Goal: Transaction & Acquisition: Purchase product/service

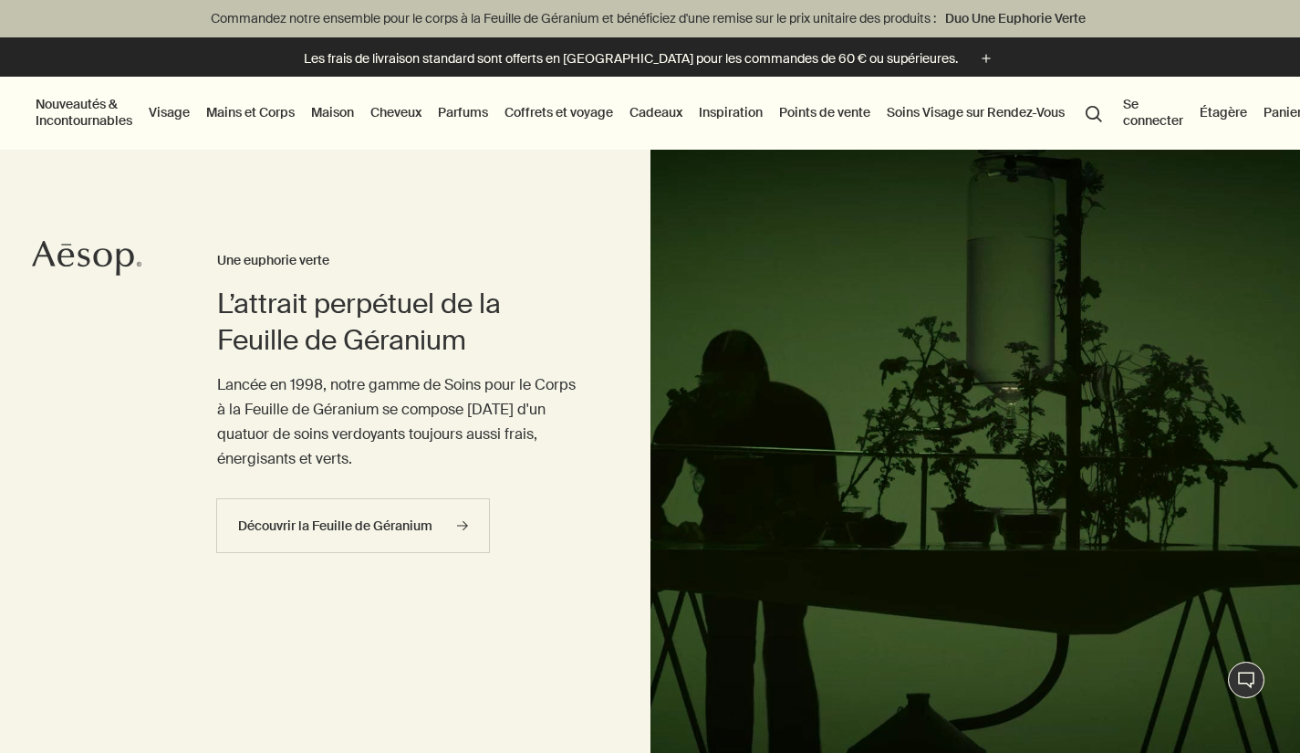
click at [260, 114] on link "Mains et Corps" at bounding box center [251, 112] width 96 height 24
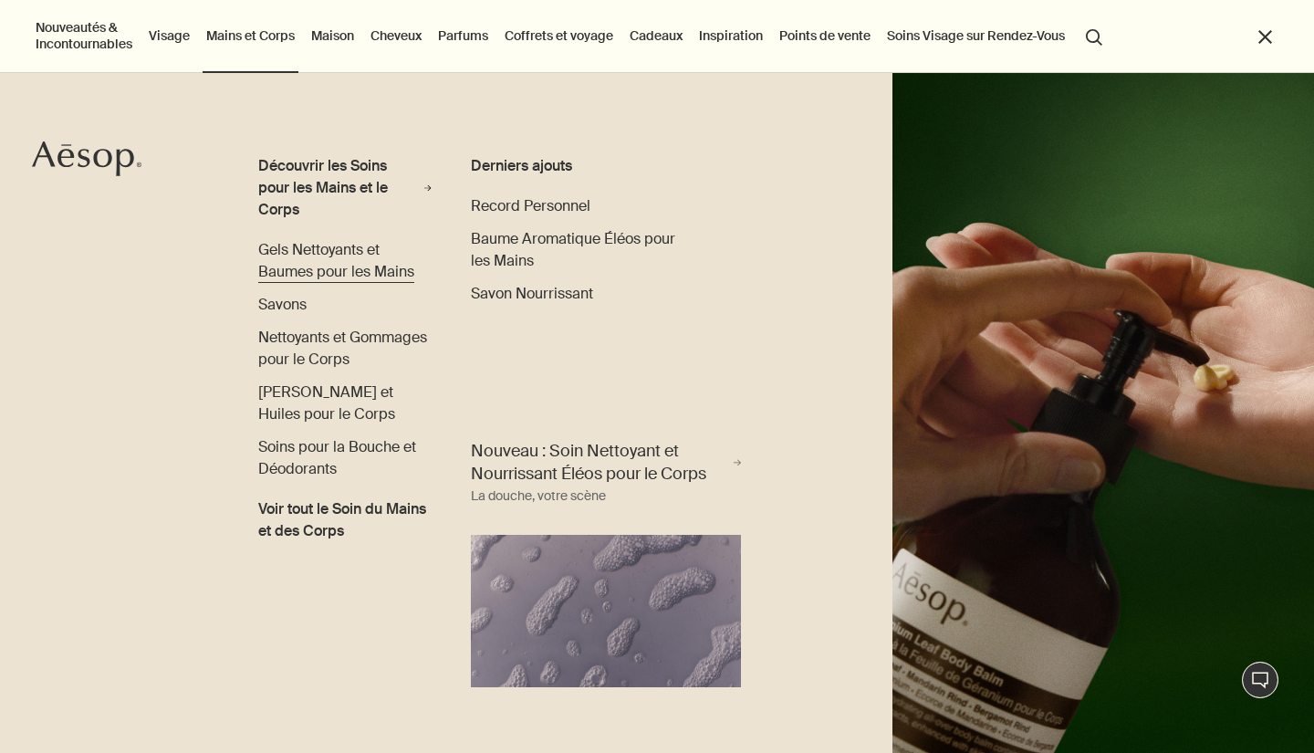
click at [353, 251] on span "Gels Nettoyants et Baumes pour les Mains" at bounding box center [336, 260] width 156 height 41
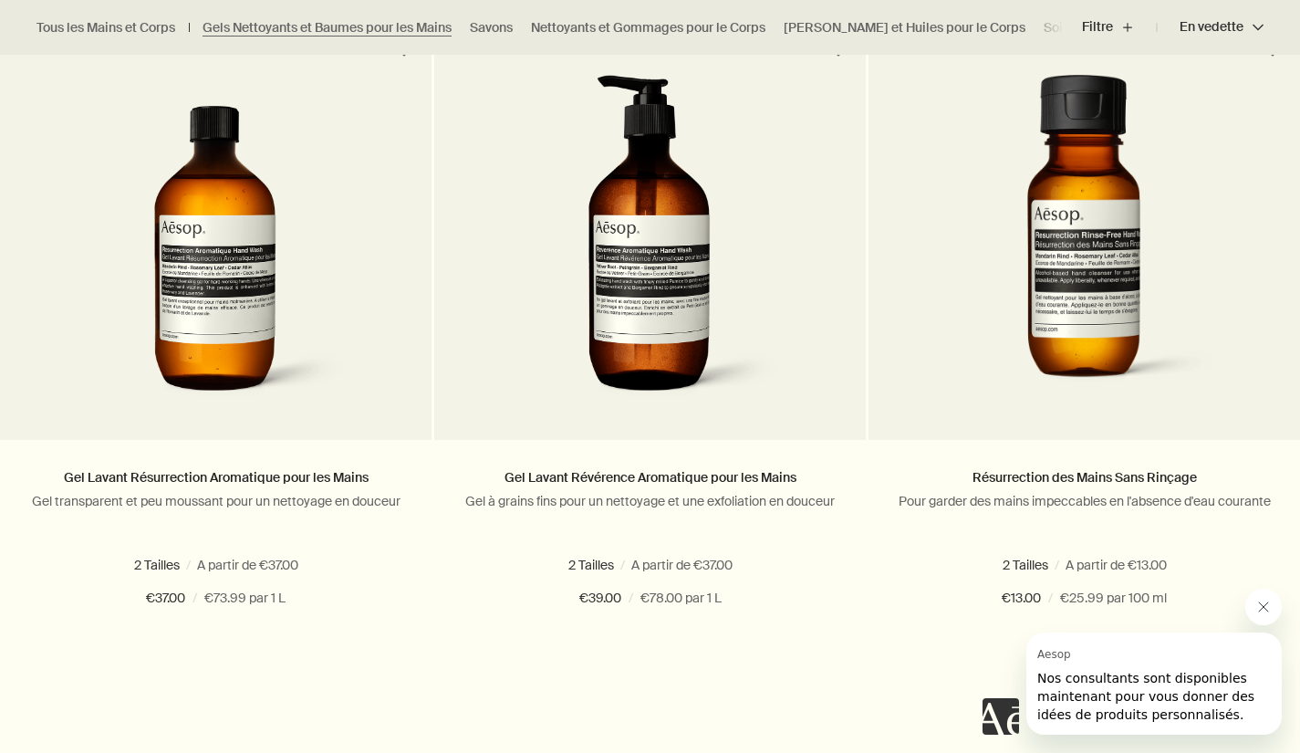
drag, startPoint x: 1263, startPoint y: 598, endPoint x: 1251, endPoint y: 594, distance: 12.4
click at [1264, 598] on button "Fermer le message de Aesop" at bounding box center [1264, 607] width 36 height 36
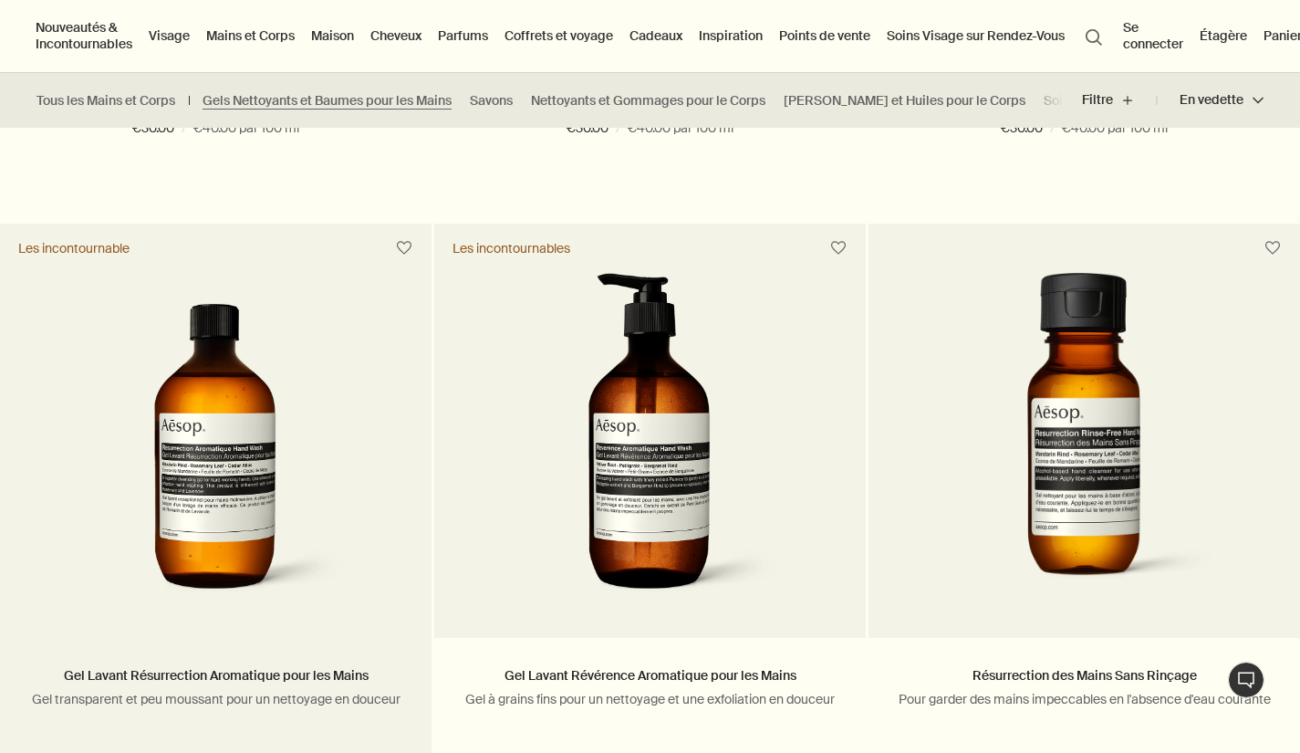
scroll to position [1212, 0]
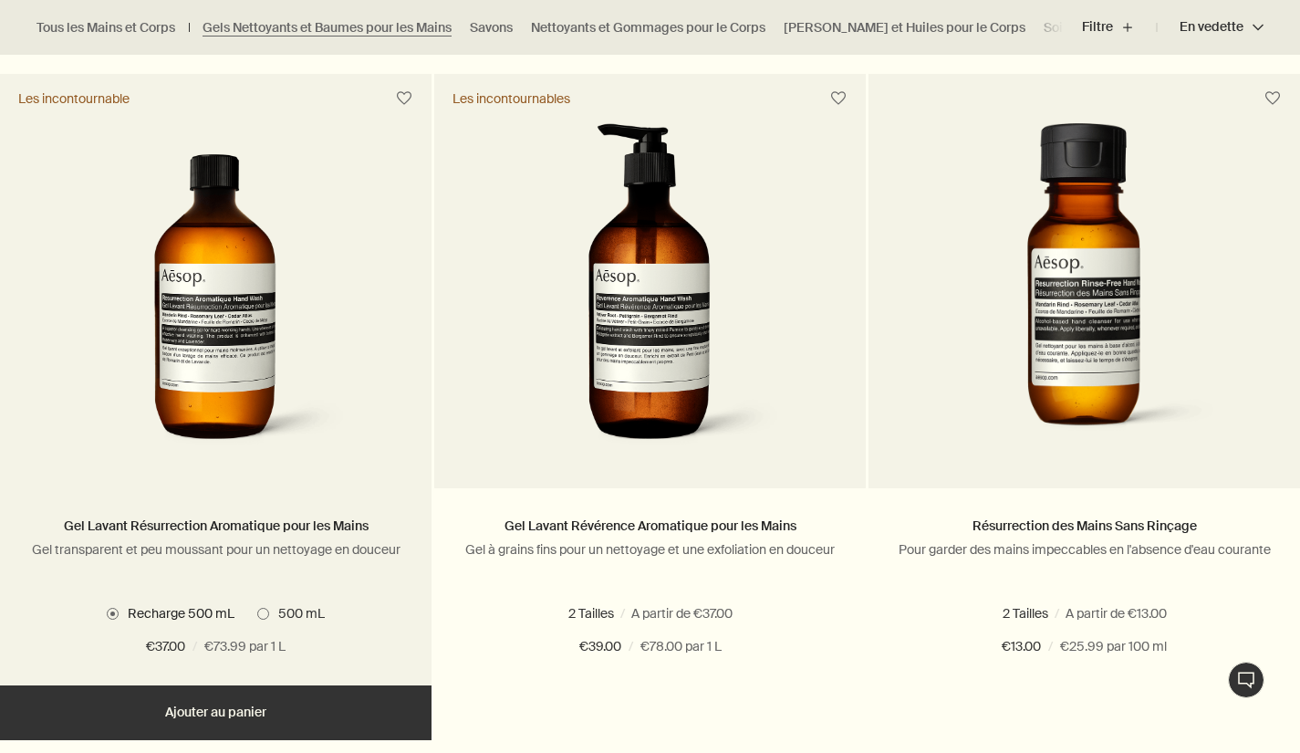
click at [215, 275] on img at bounding box center [215, 292] width 273 height 338
click at [216, 273] on img at bounding box center [215, 292] width 273 height 338
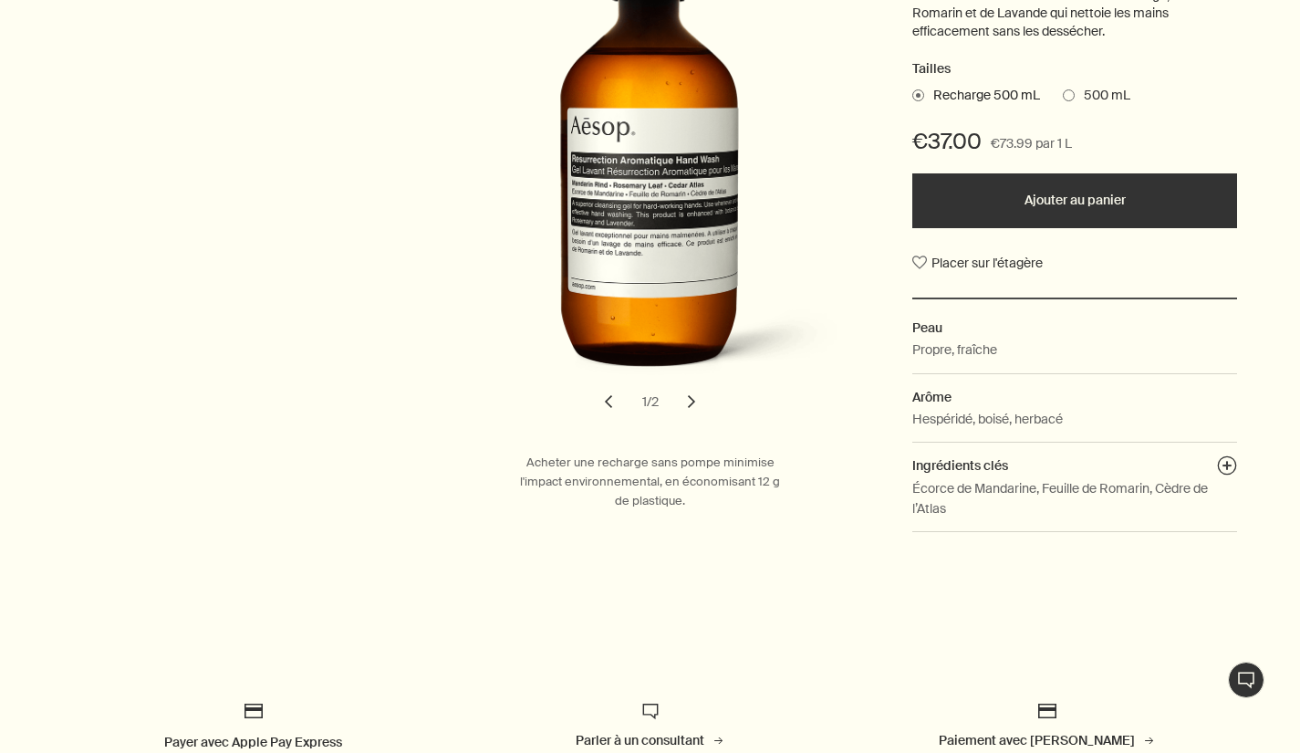
scroll to position [165, 0]
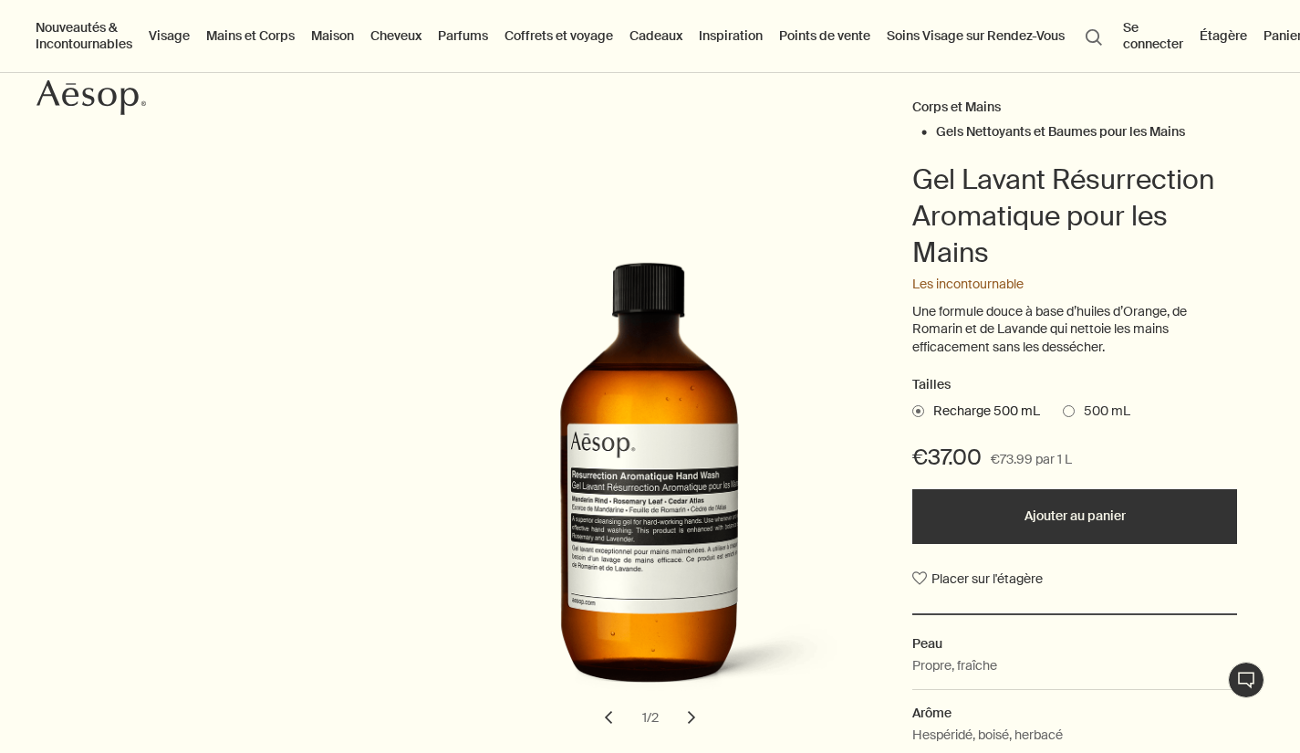
click at [1069, 407] on span at bounding box center [1069, 411] width 12 height 12
click at [1063, 407] on input "500 mL" at bounding box center [1063, 408] width 0 height 12
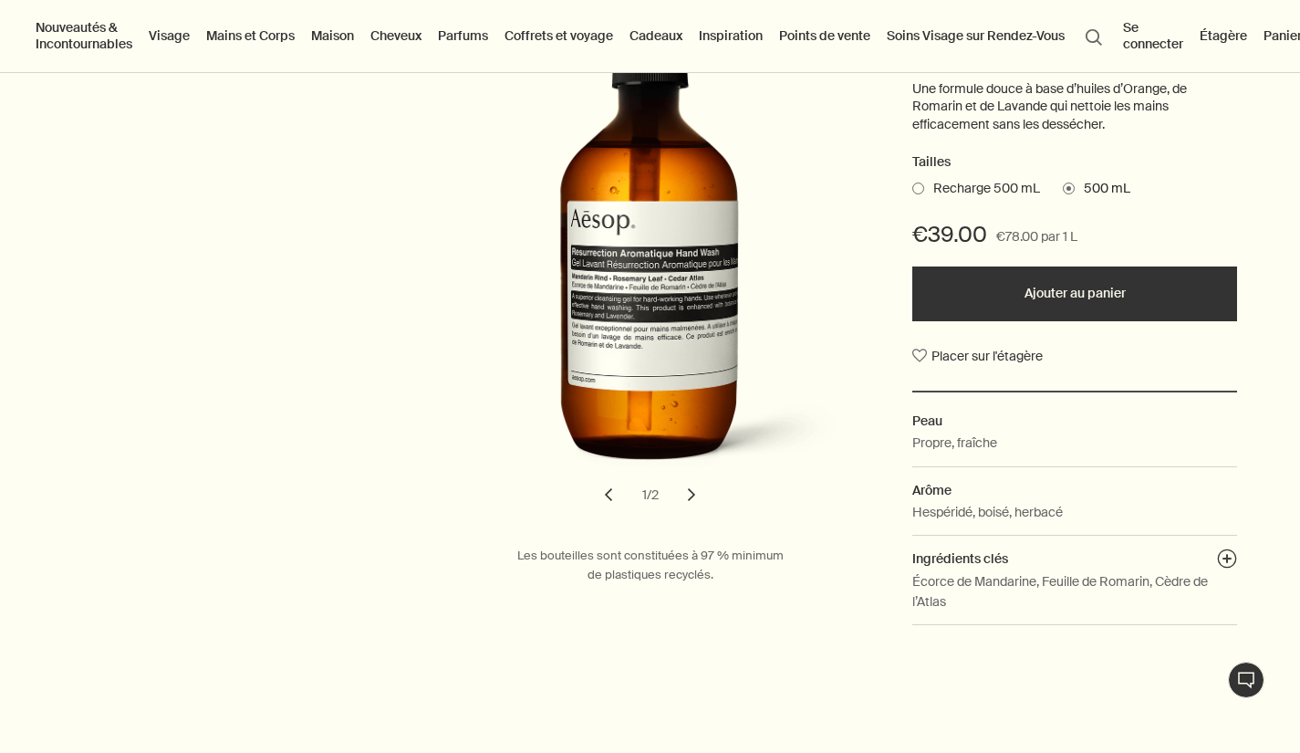
scroll to position [229, 0]
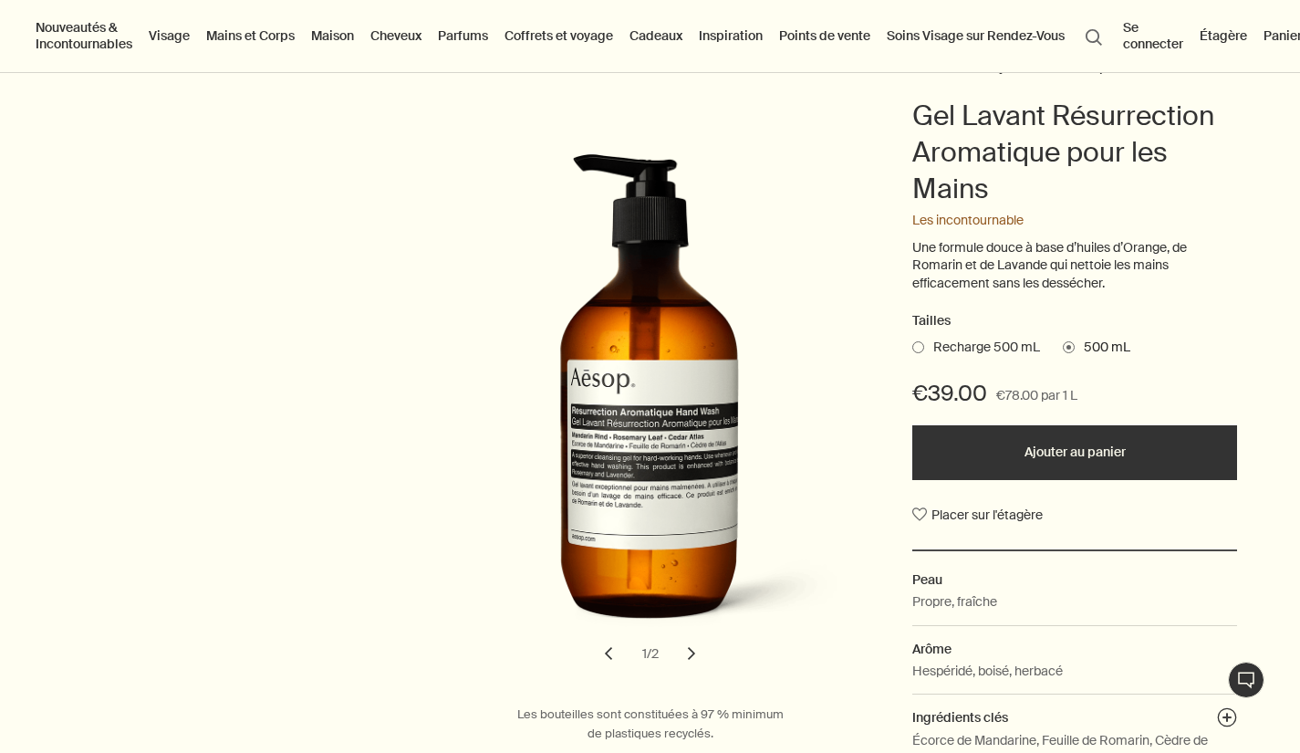
click at [1088, 449] on button "Ajouter au panier" at bounding box center [1074, 452] width 325 height 55
click at [1102, 35] on button "search Rechercher" at bounding box center [1094, 35] width 33 height 35
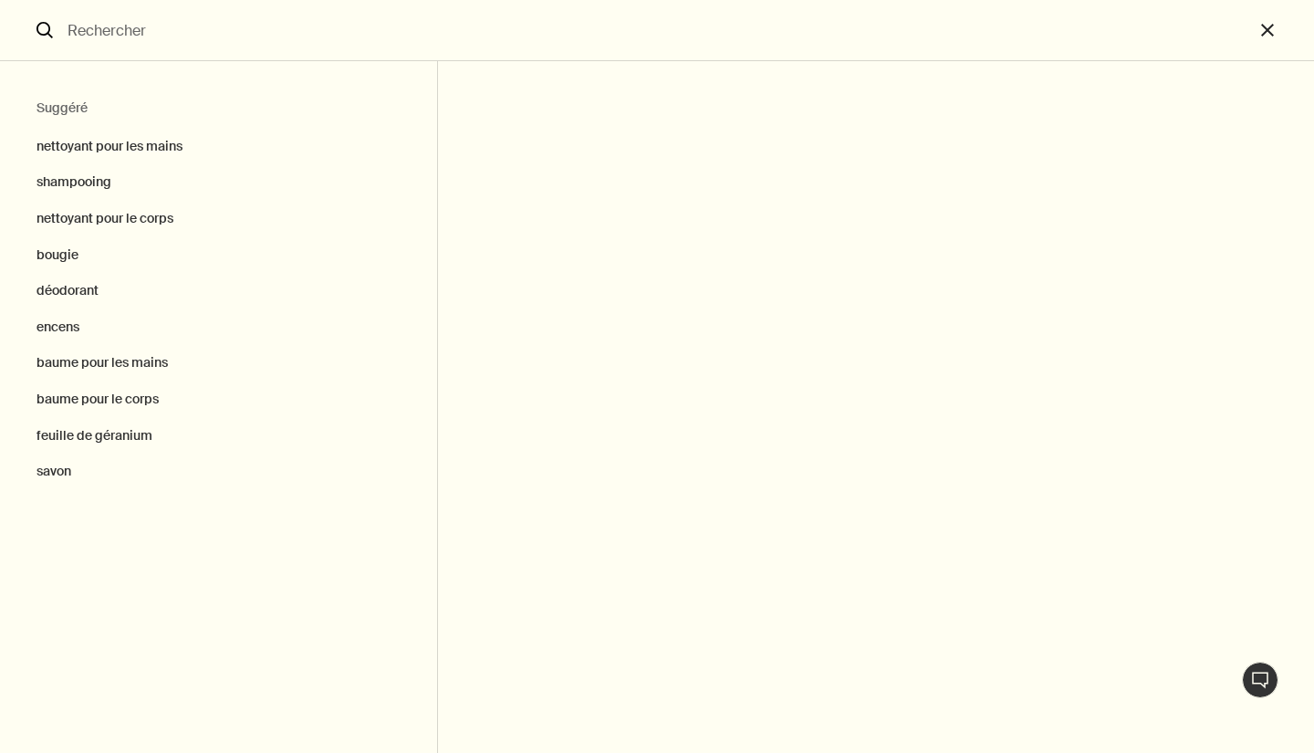
drag, startPoint x: 852, startPoint y: 272, endPoint x: 1167, endPoint y: 78, distance: 369.5
click at [877, 253] on output "Rechercher" at bounding box center [876, 407] width 876 height 692
click at [1266, 30] on button "close" at bounding box center [1284, 30] width 60 height 61
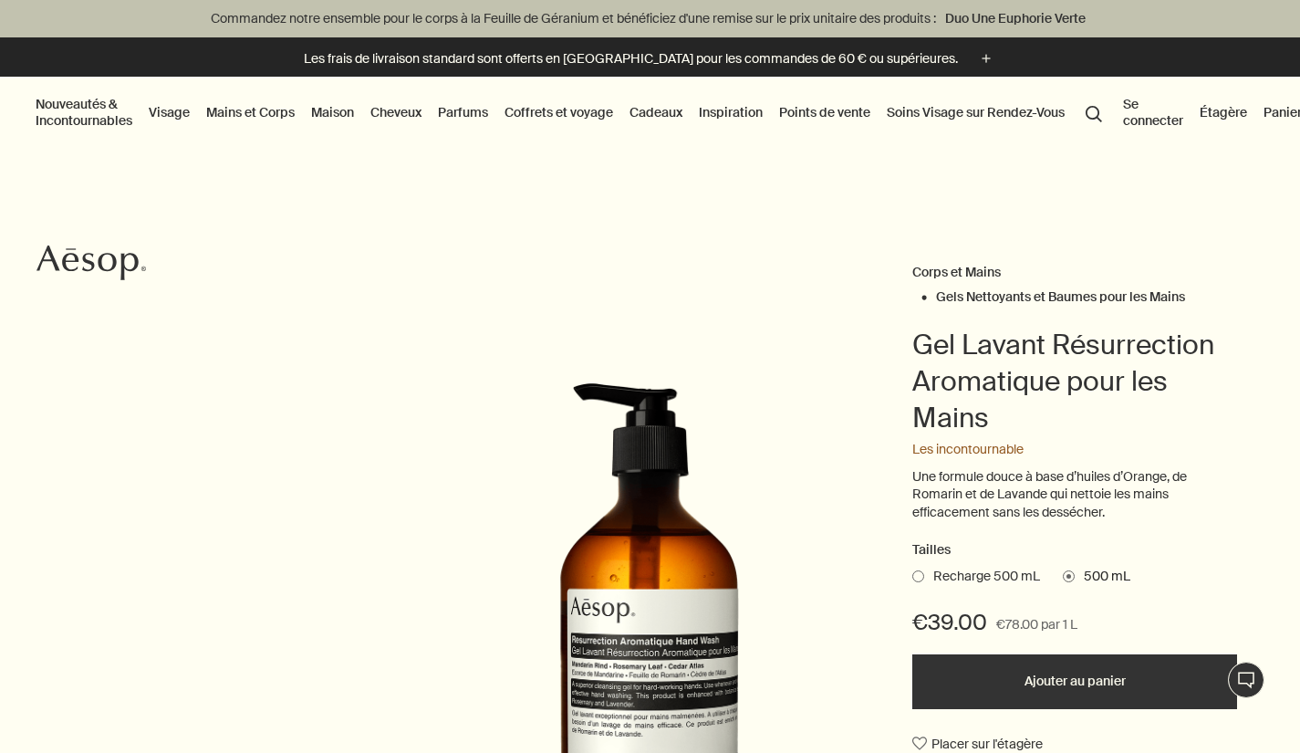
click at [1288, 111] on button "Panier 1" at bounding box center [1289, 112] width 59 height 24
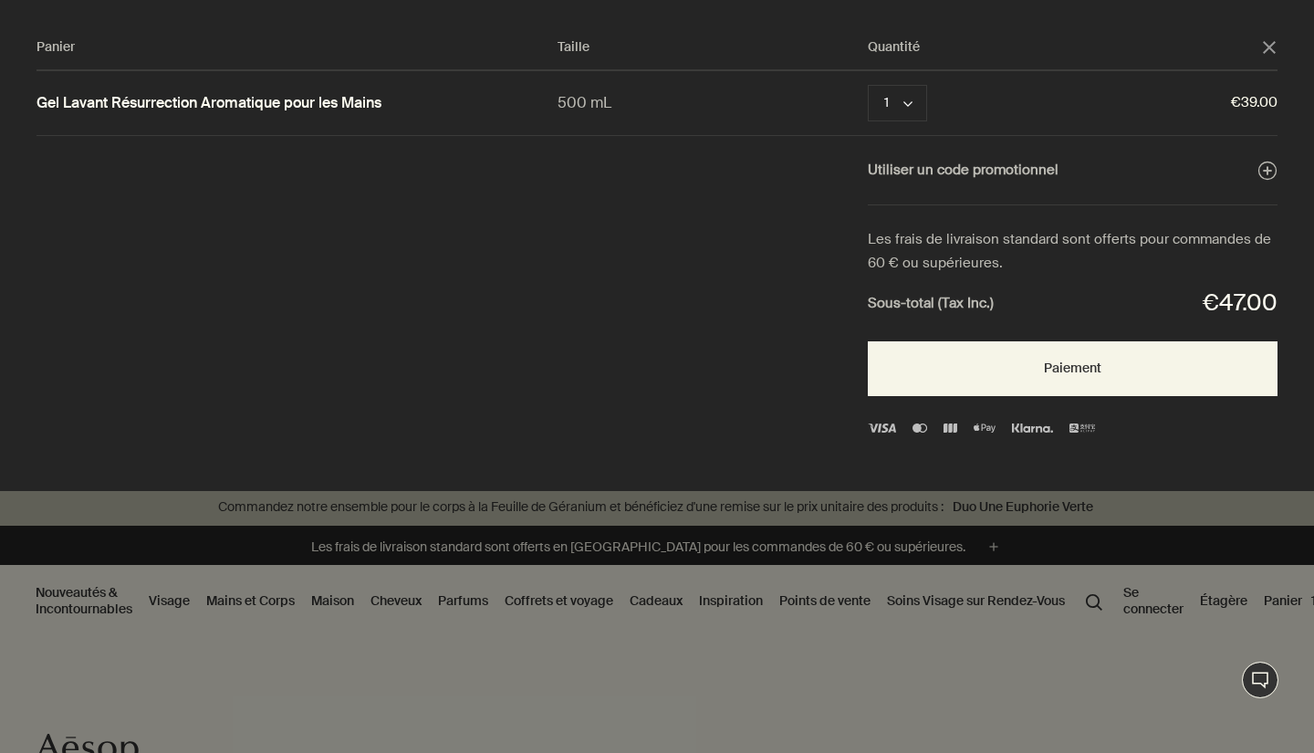
click at [1267, 47] on icon "close" at bounding box center [1269, 47] width 13 height 13
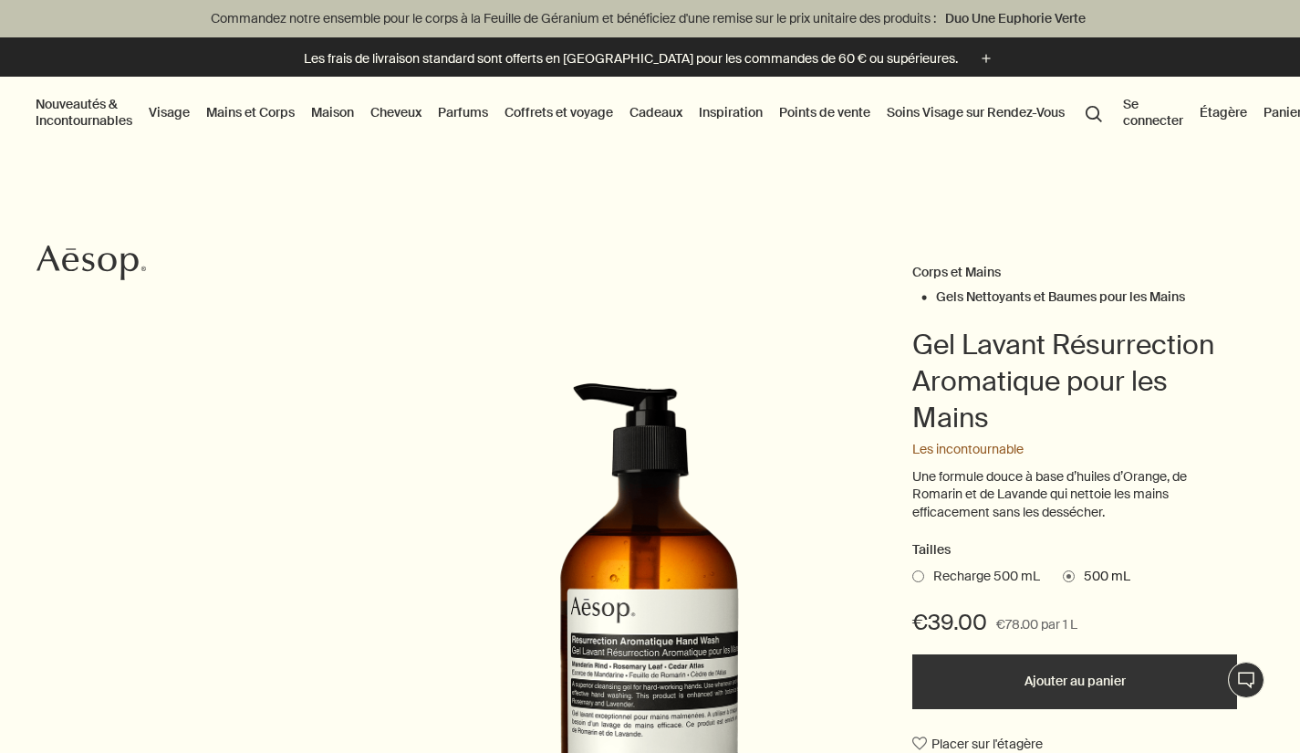
click at [1150, 109] on button "Se connecter" at bounding box center [1154, 112] width 68 height 40
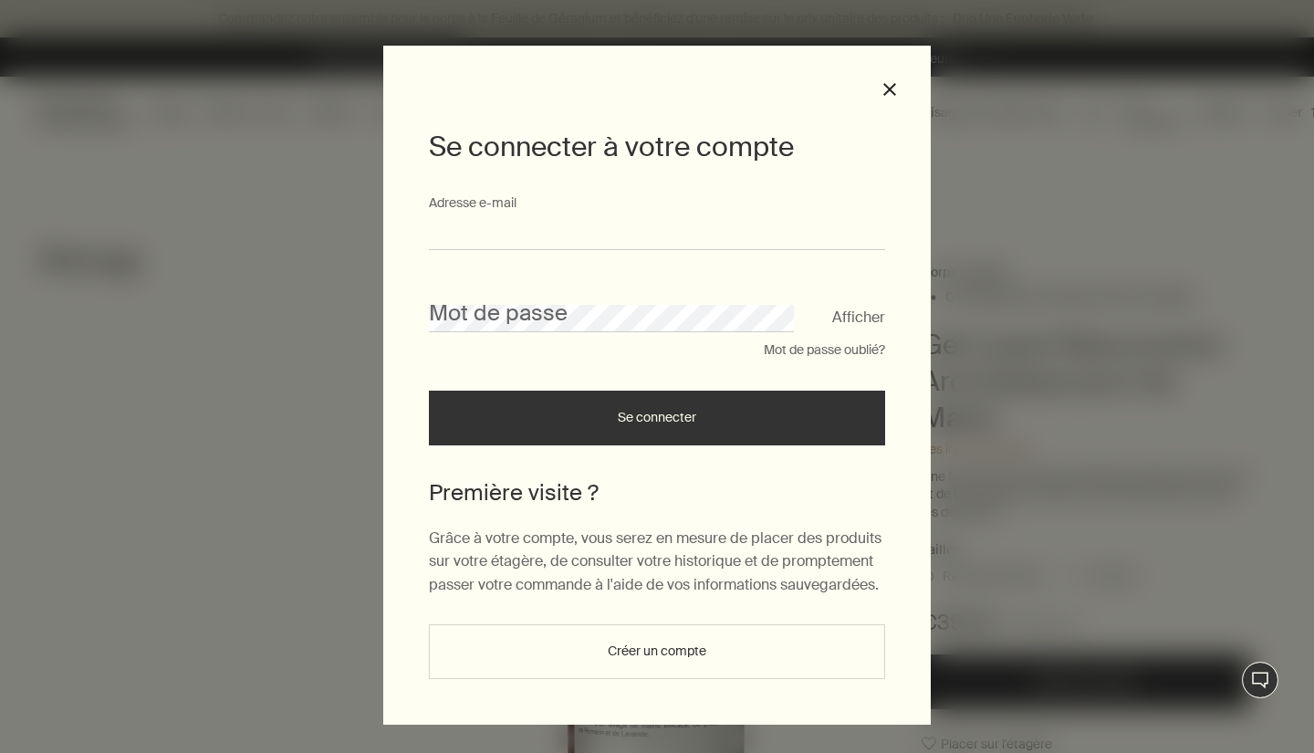
type input "**********"
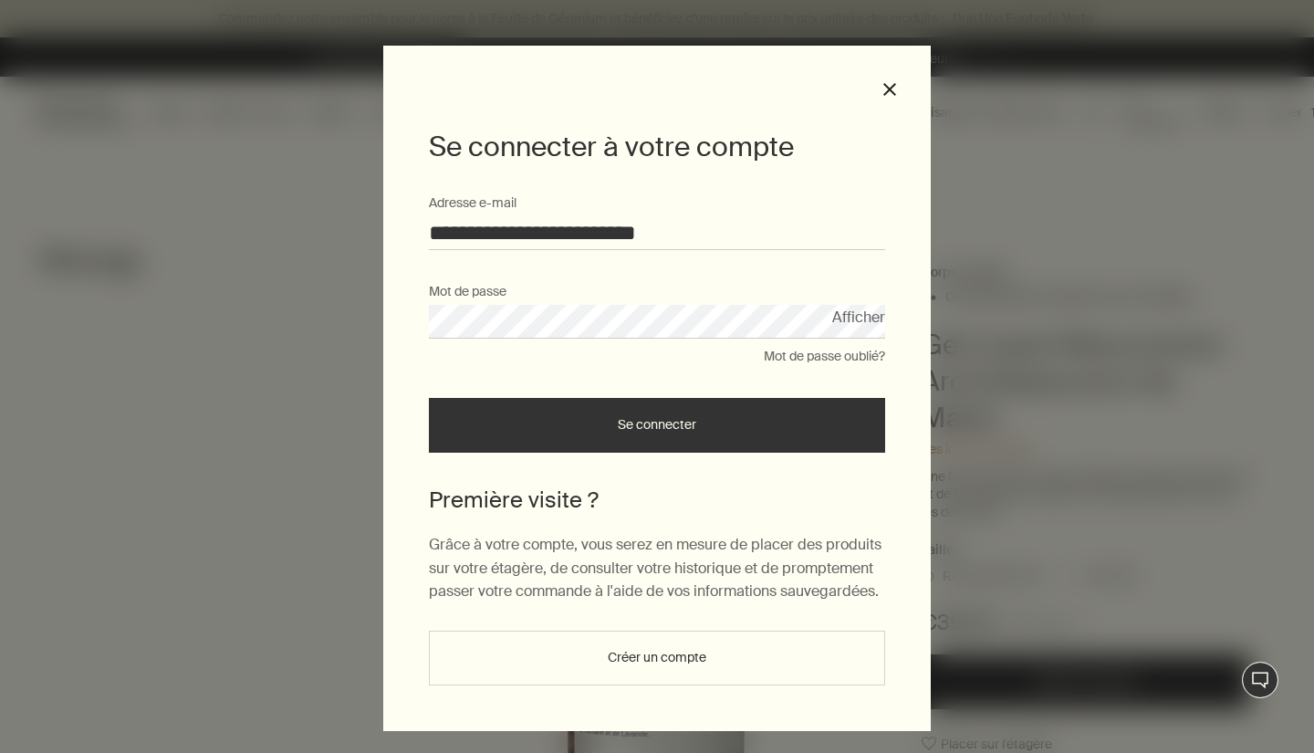
click at [655, 433] on button "Se connecter" at bounding box center [657, 425] width 456 height 55
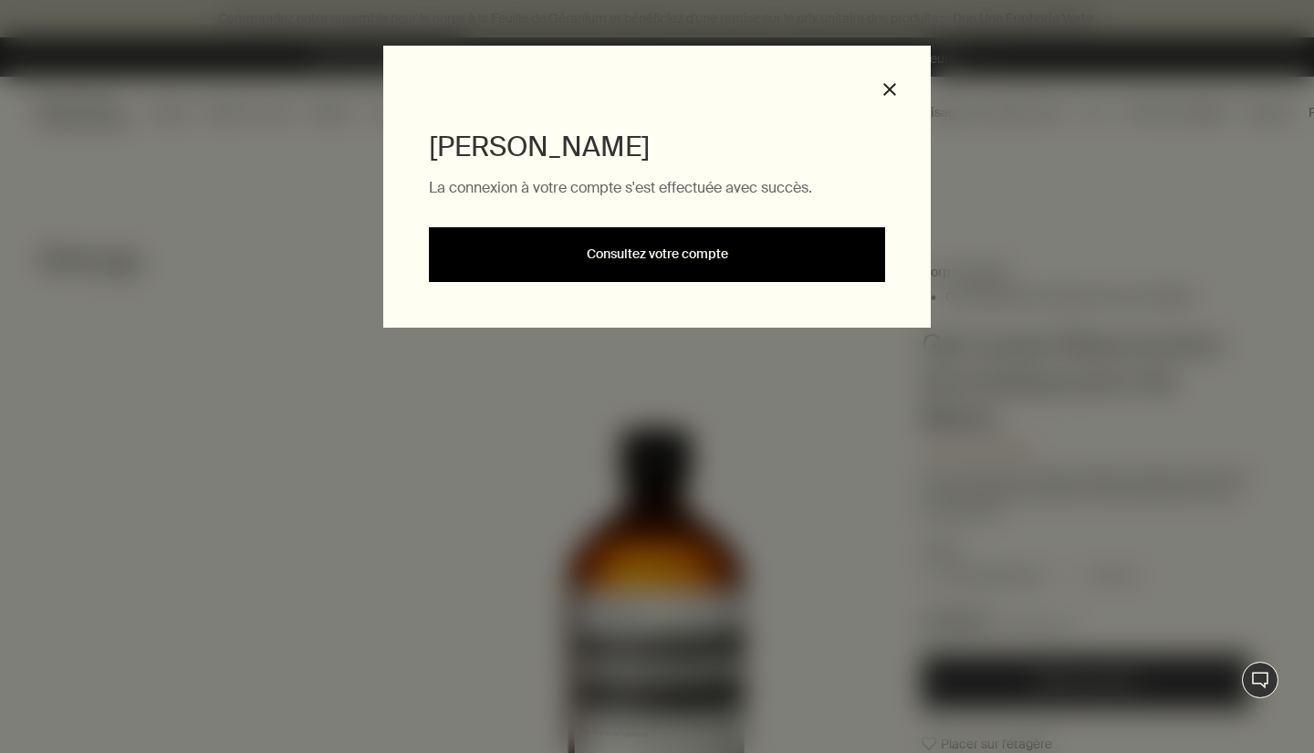
click at [745, 257] on link "Consultez votre compte" at bounding box center [657, 254] width 456 height 55
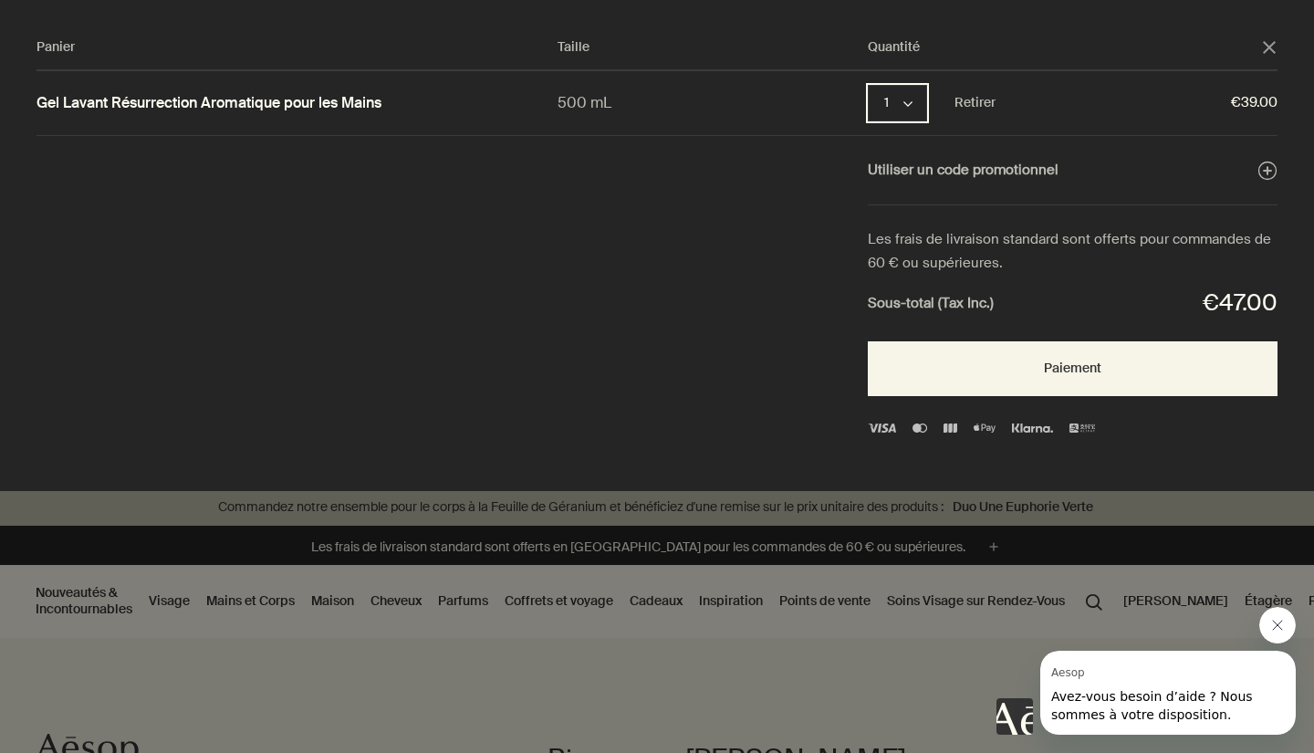
click at [912, 104] on icon "chevron" at bounding box center [907, 103] width 9 height 9
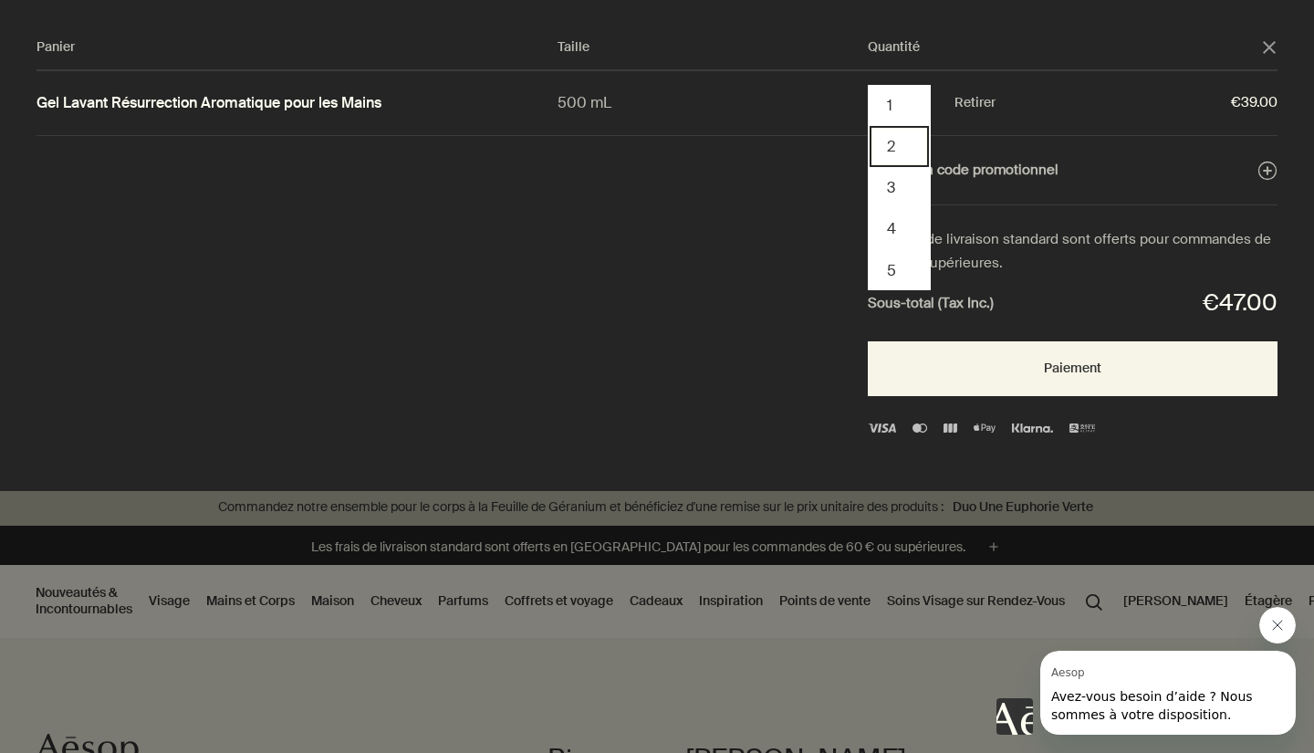
click at [895, 147] on button "2" at bounding box center [899, 146] width 59 height 41
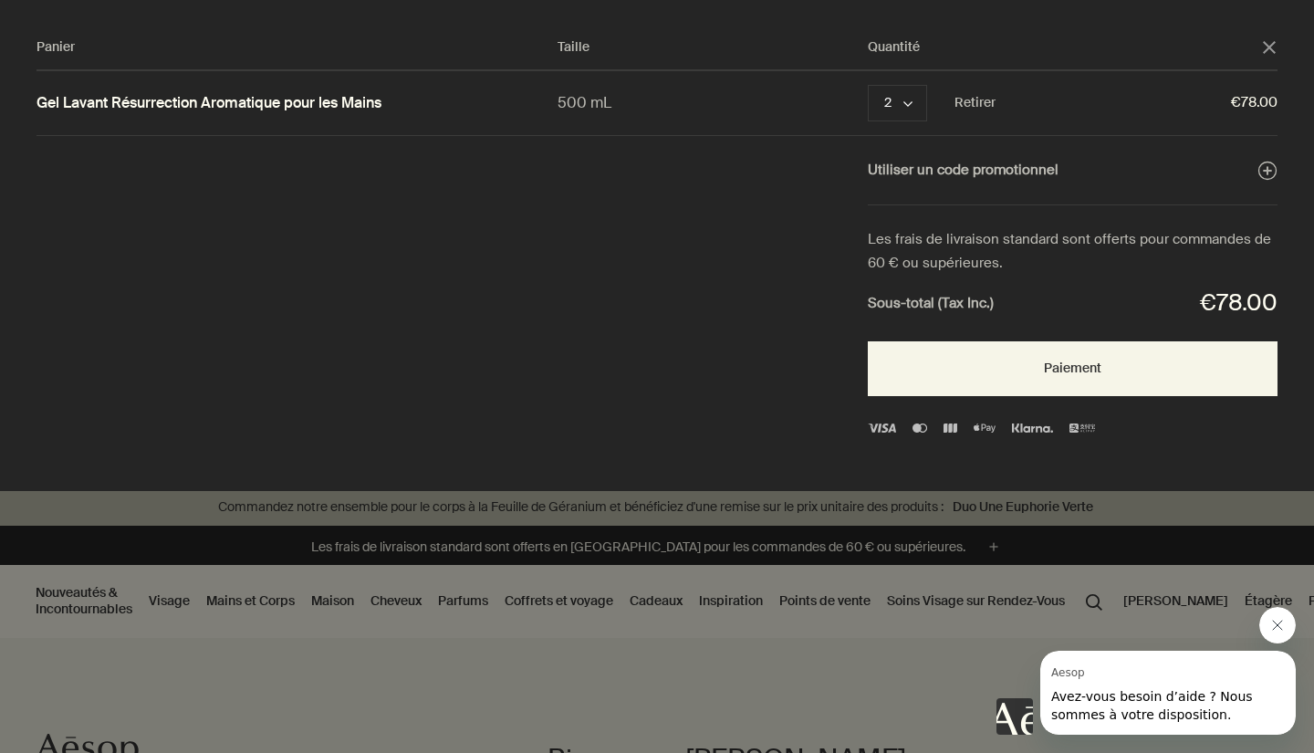
click at [1275, 624] on icon "Fermer le message de Aesop" at bounding box center [1277, 625] width 15 height 15
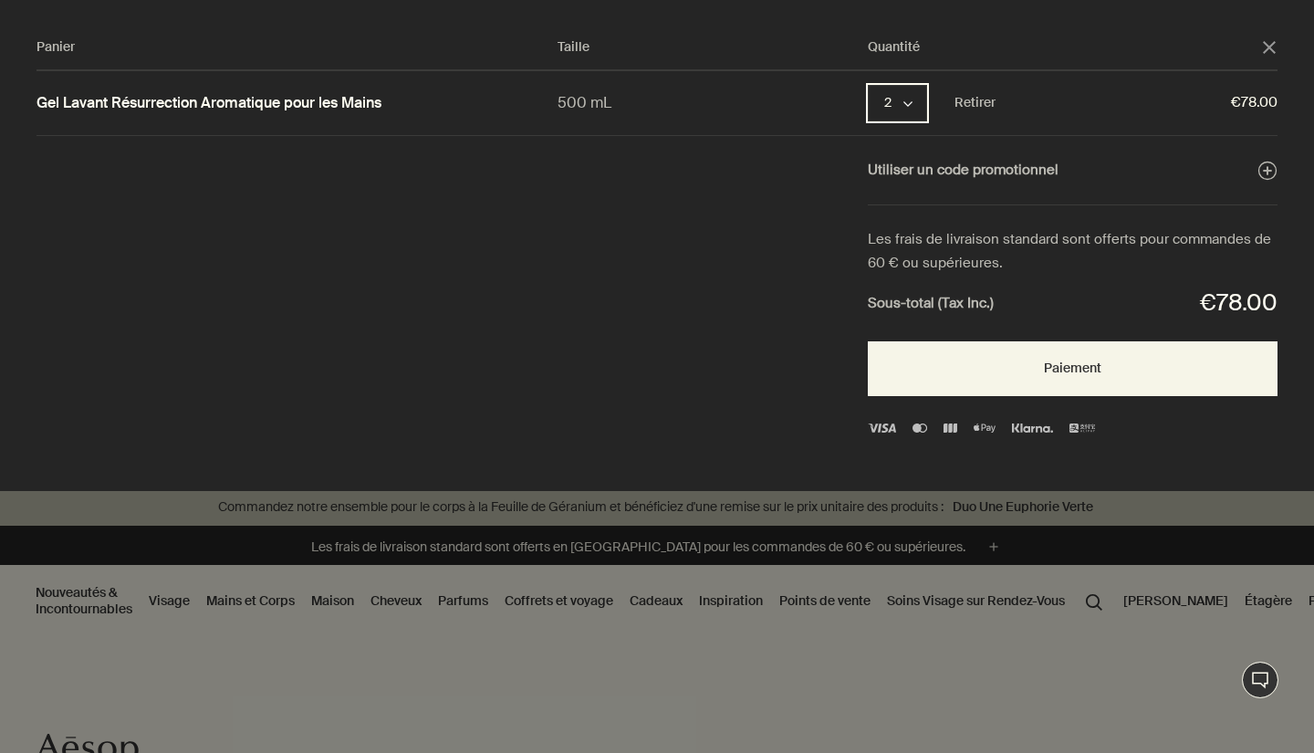
click at [909, 103] on icon "chevron" at bounding box center [907, 103] width 9 height 9
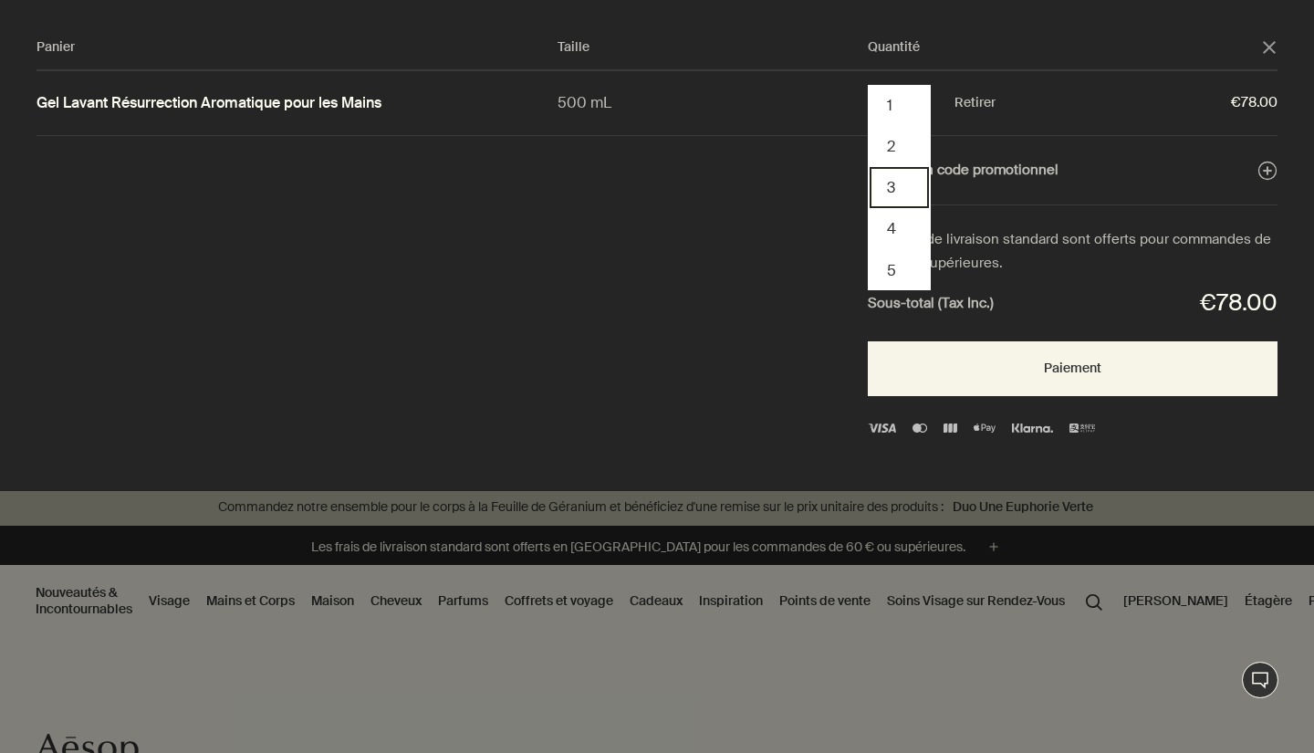
click at [904, 188] on button "3" at bounding box center [899, 187] width 59 height 41
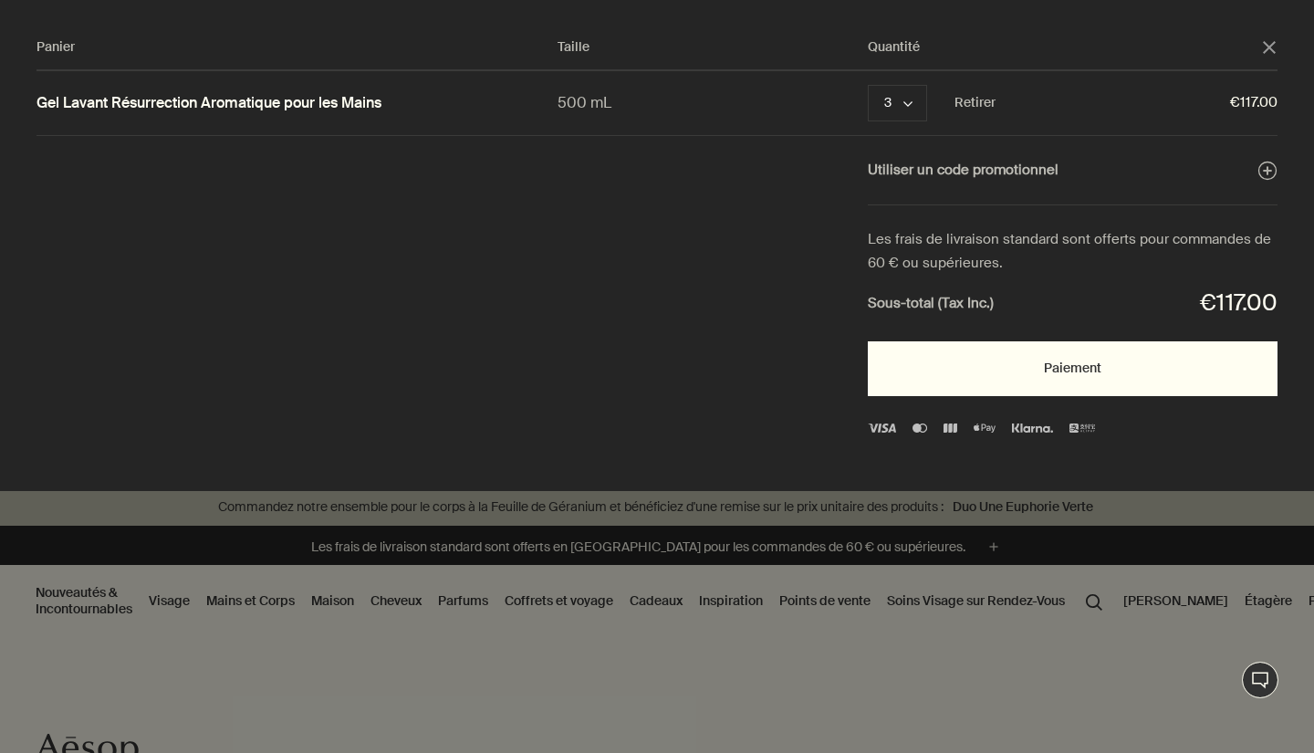
click at [1080, 366] on button "Paiement" at bounding box center [1073, 368] width 410 height 55
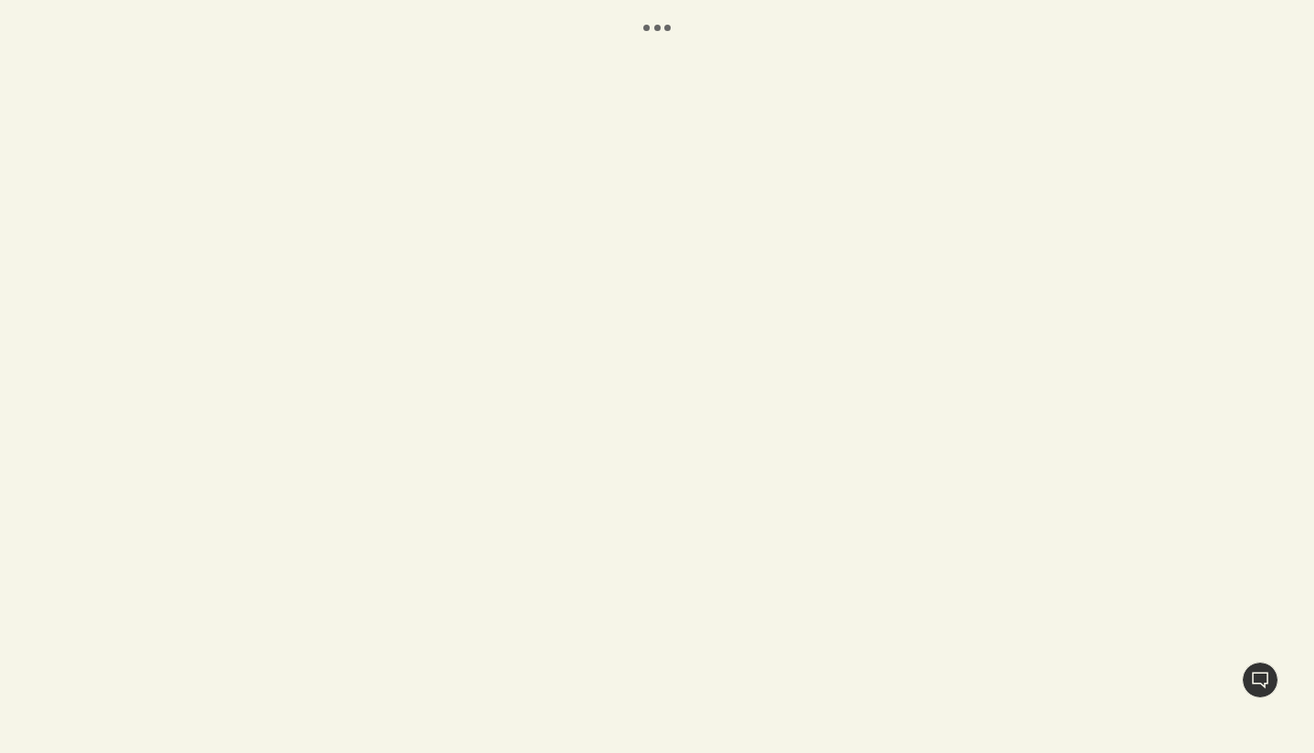
select select "FR"
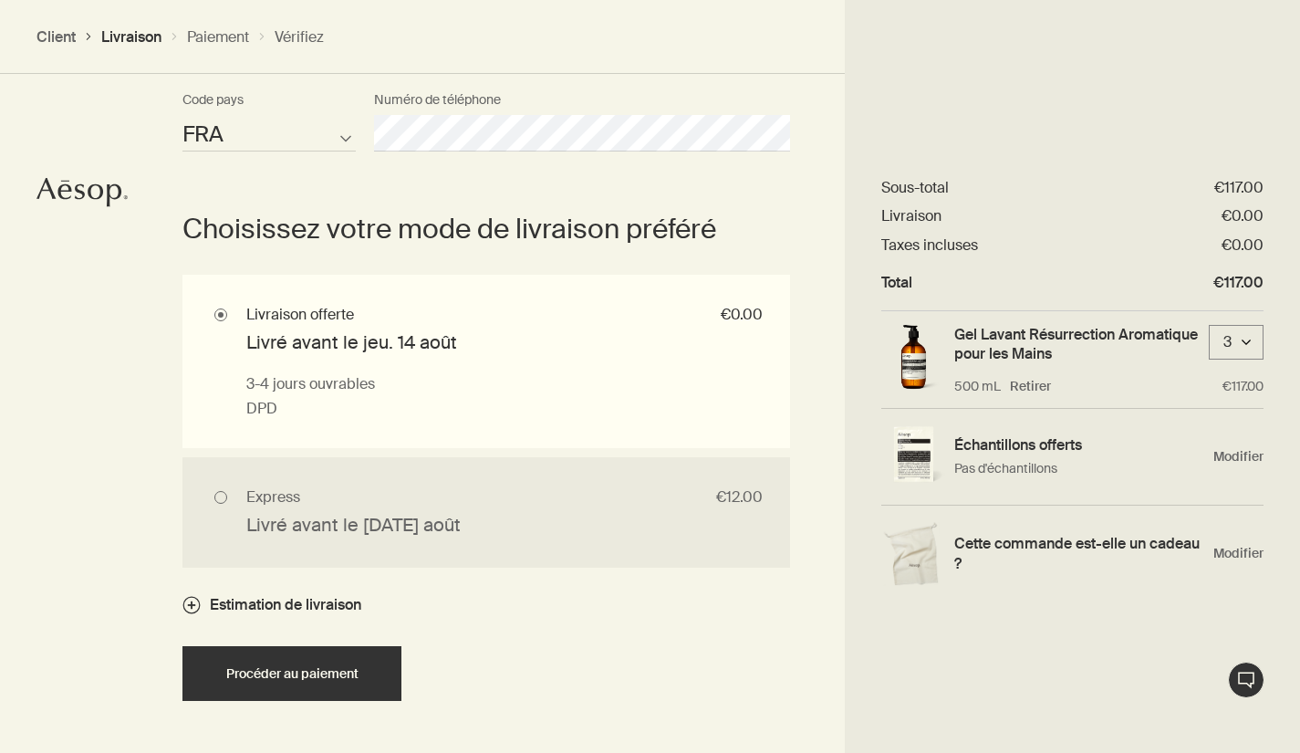
scroll to position [1357, 0]
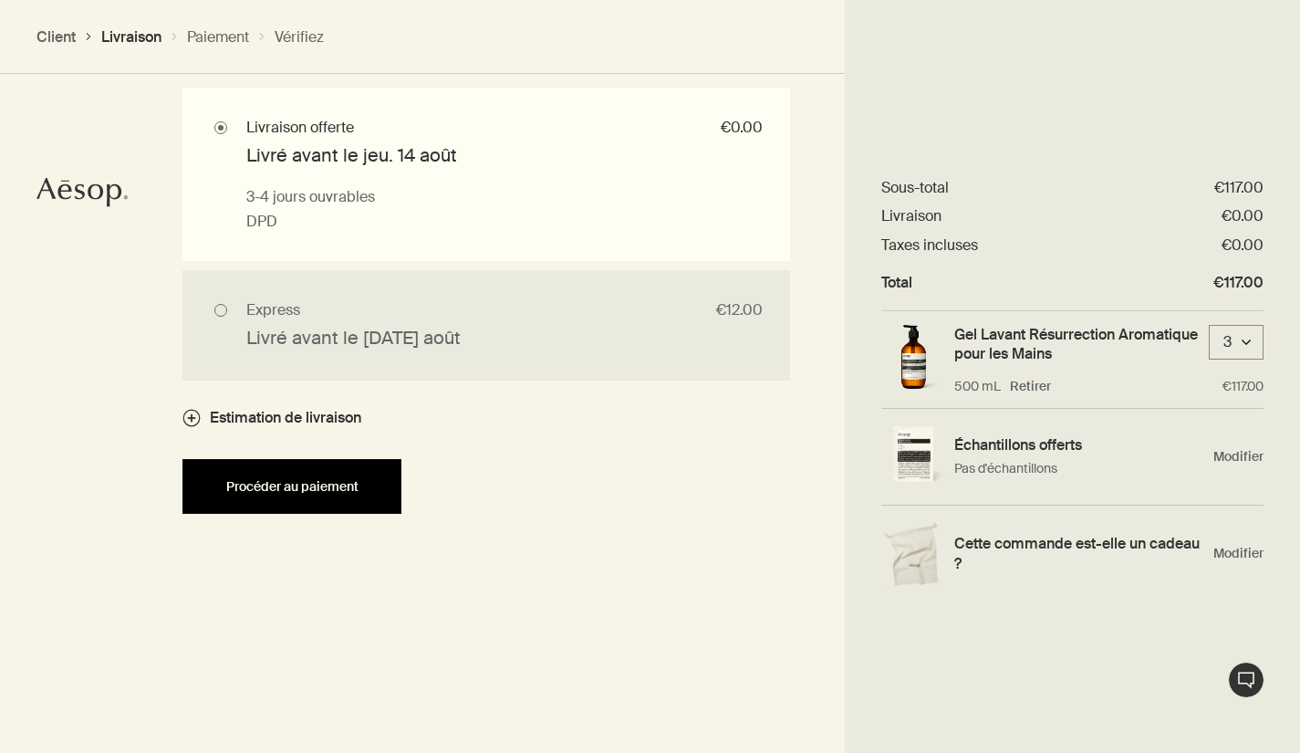
click at [293, 485] on span "Procéder au paiement" at bounding box center [292, 487] width 132 height 14
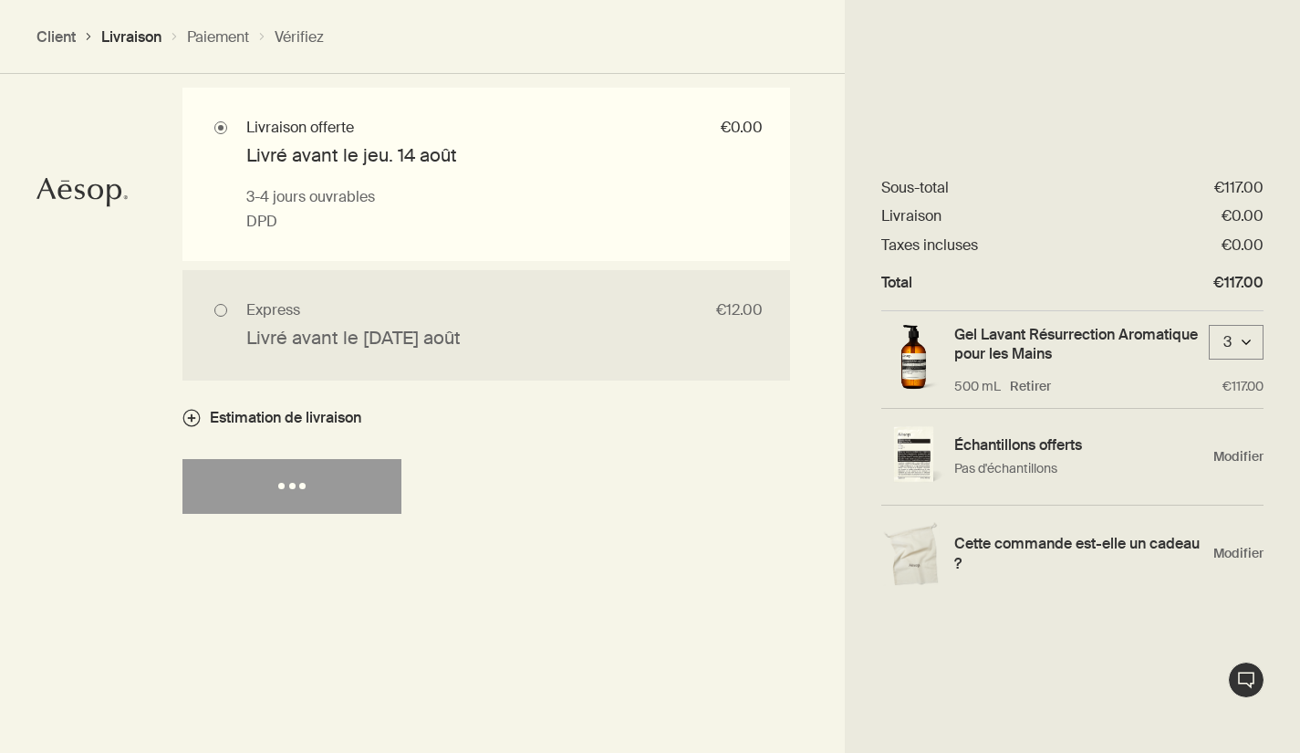
select select "FR"
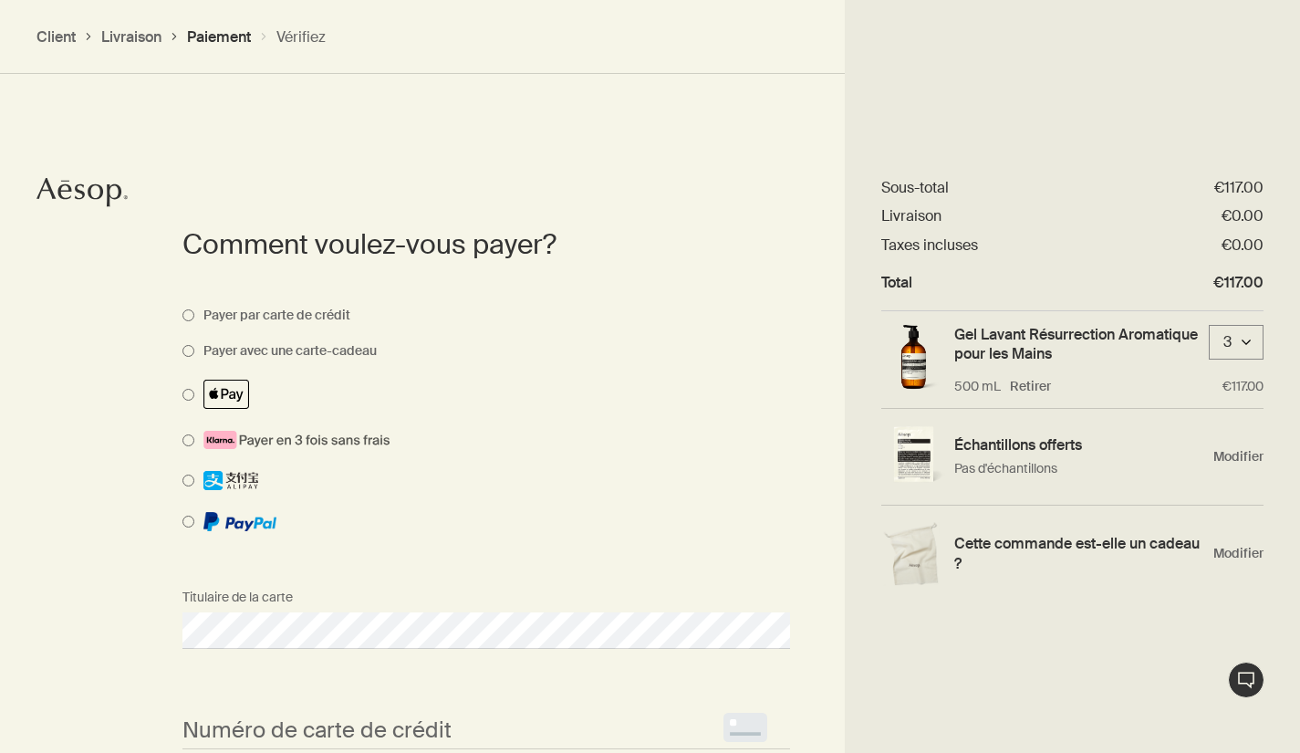
scroll to position [1851, 0]
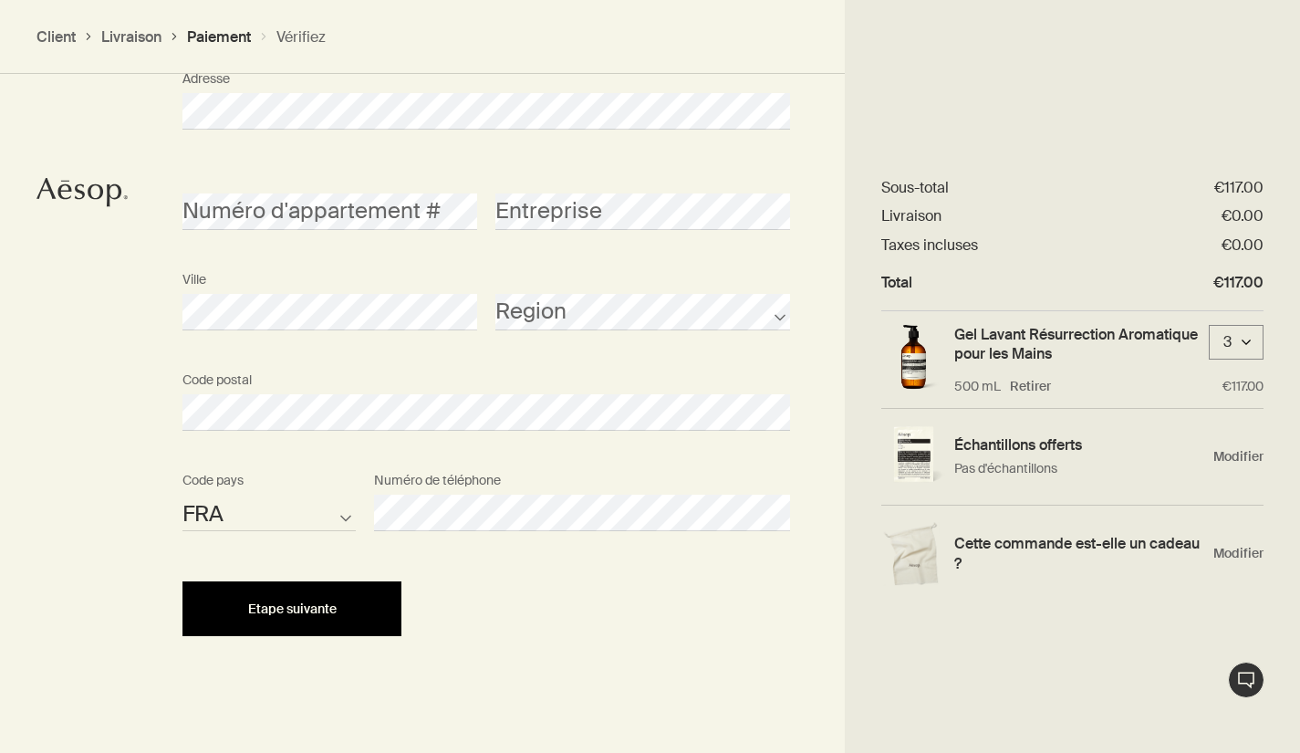
click at [265, 610] on span "Etape suivante" at bounding box center [292, 609] width 89 height 14
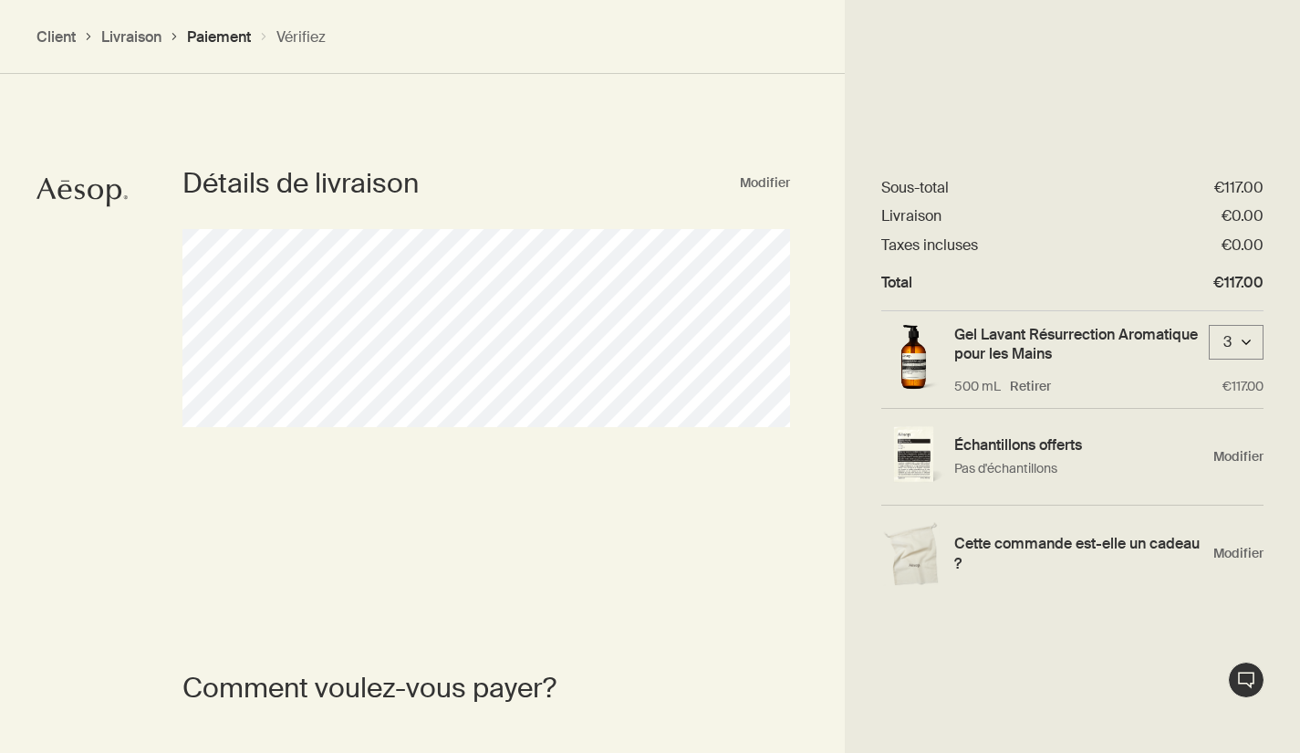
scroll to position [0, 0]
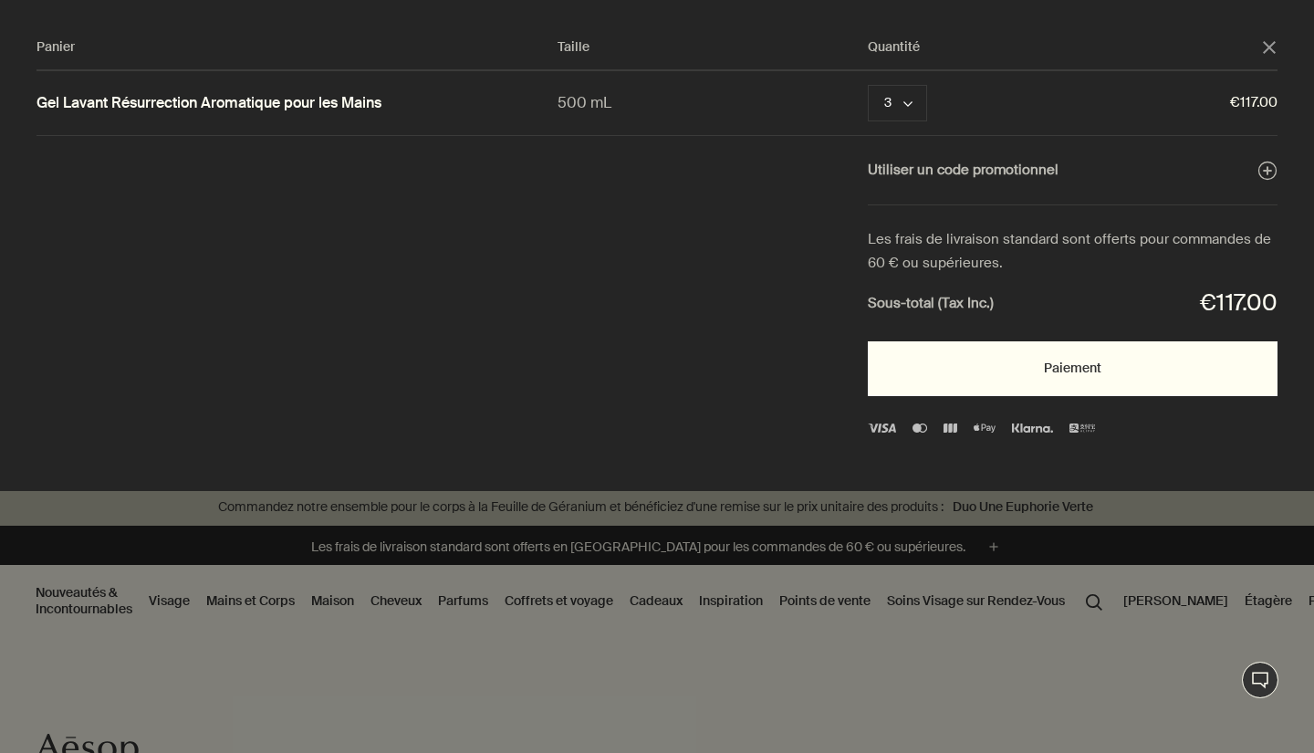
click at [1063, 368] on button "Paiement" at bounding box center [1073, 368] width 410 height 55
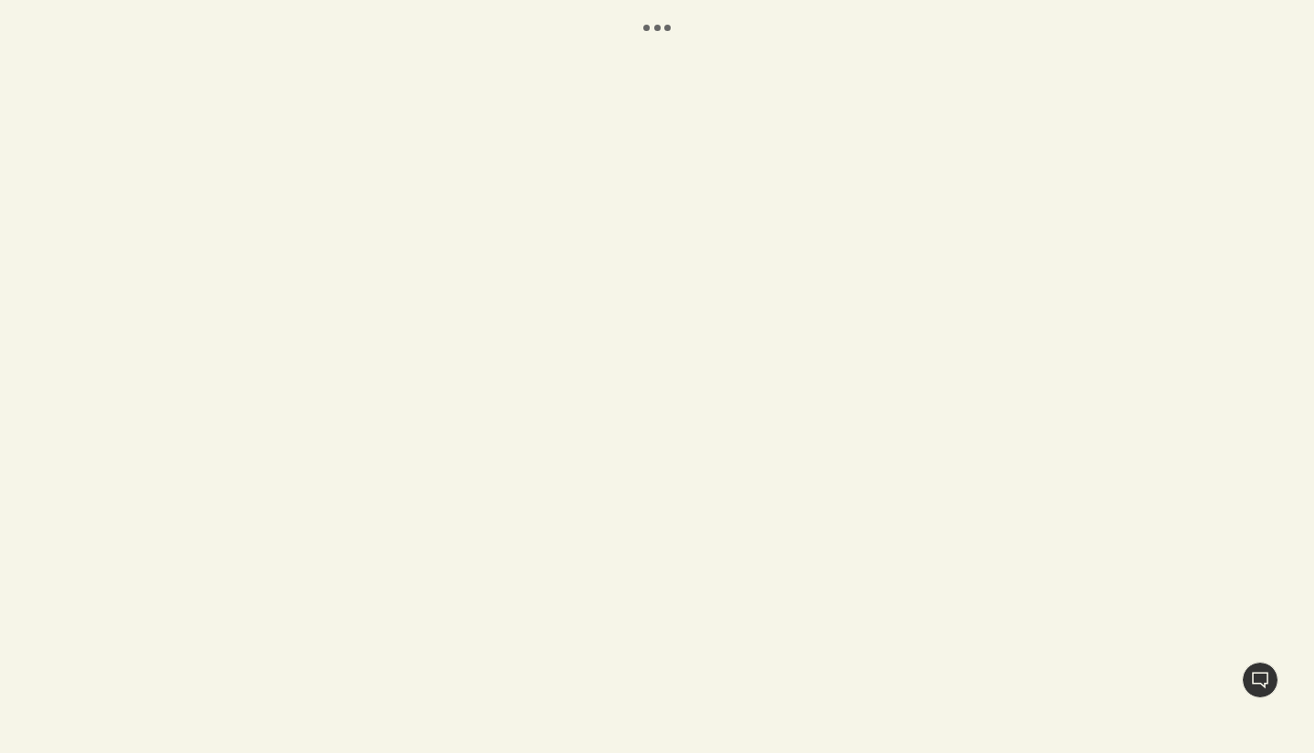
select select "FR"
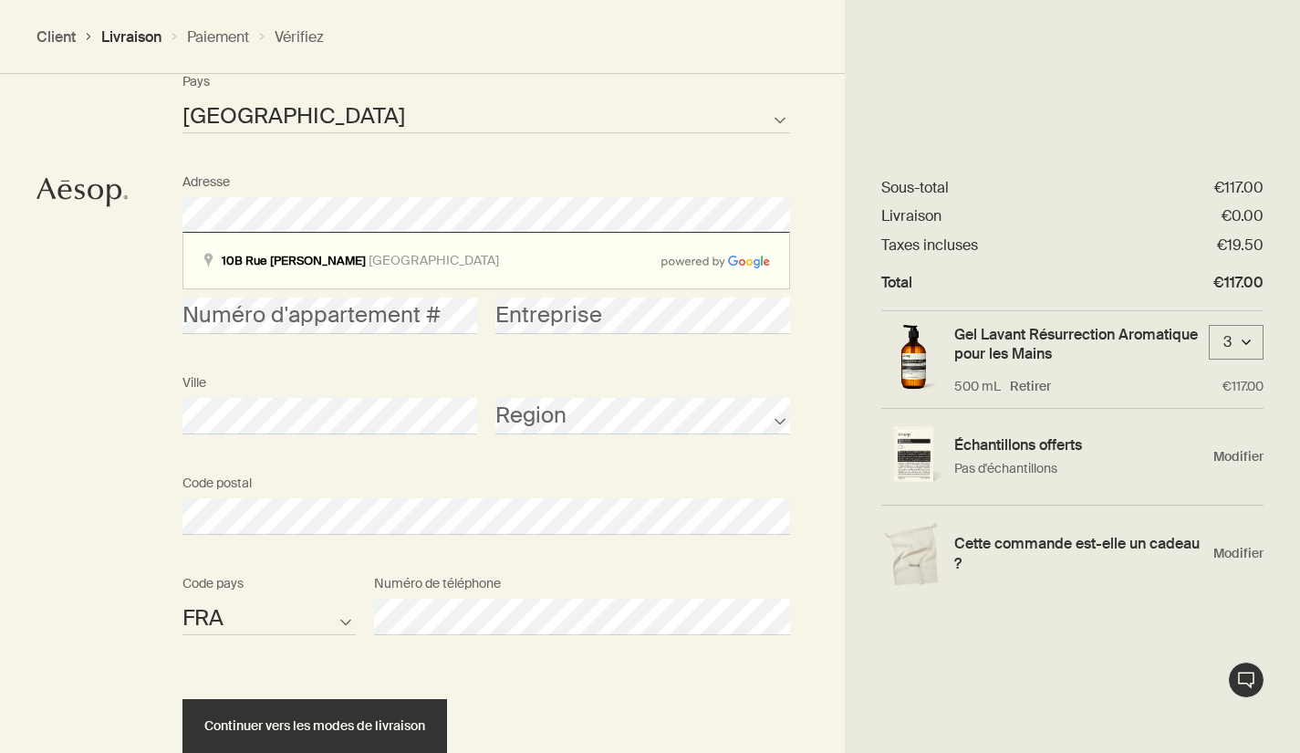
scroll to position [771, 0]
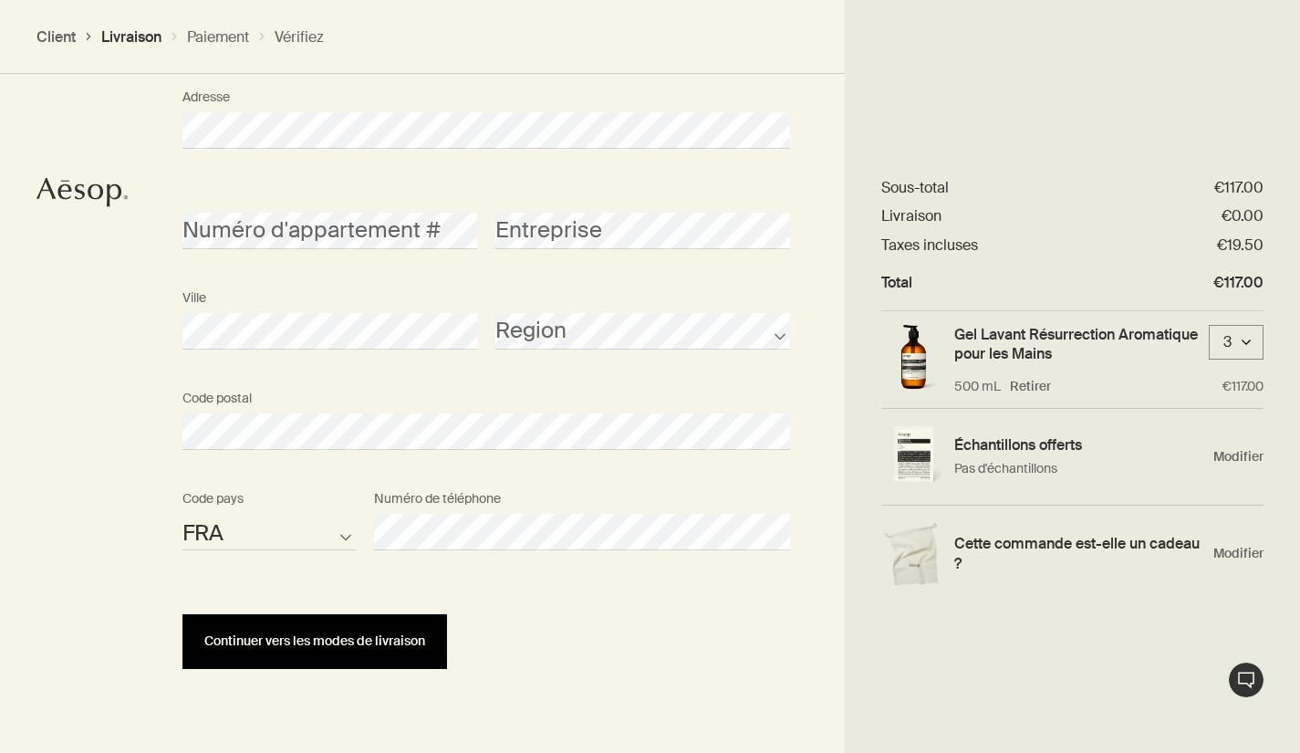
click at [326, 641] on span "Continuer vers les modes de livraison" at bounding box center [314, 641] width 221 height 14
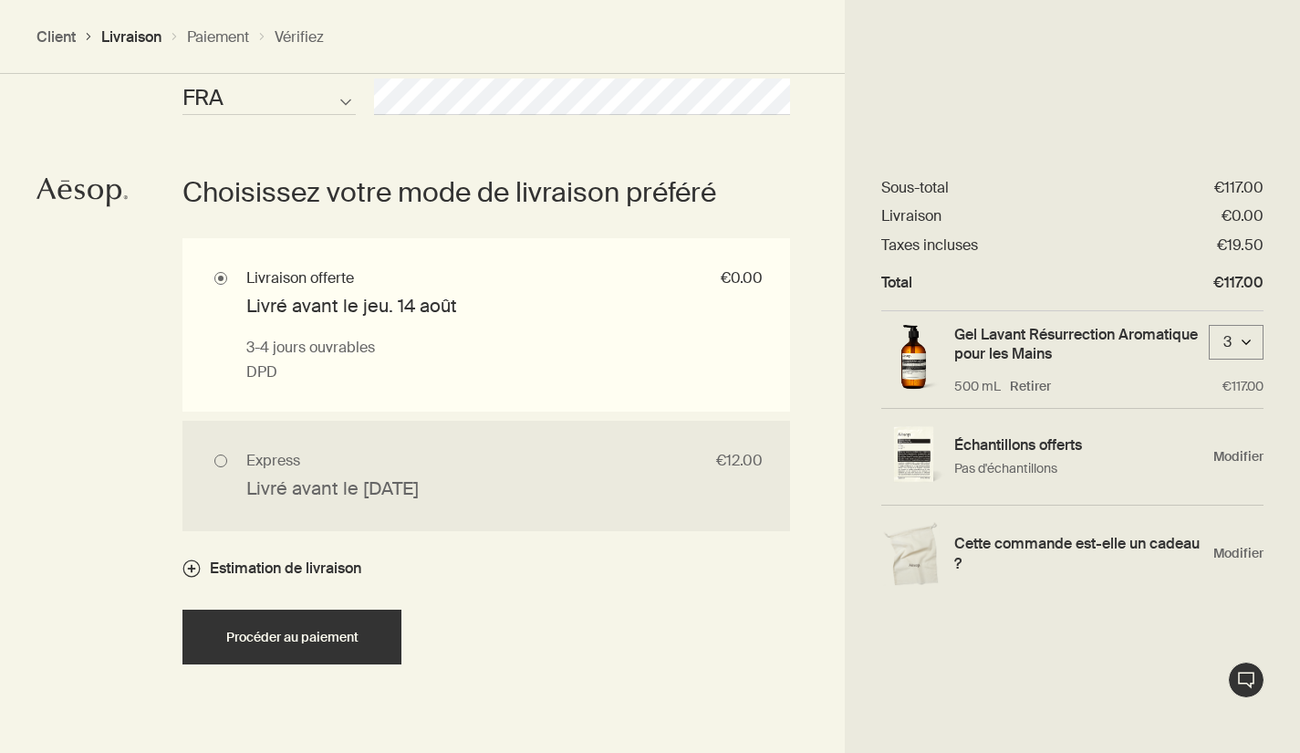
scroll to position [1208, 0]
click at [328, 634] on span "Procéder au paiement" at bounding box center [292, 636] width 132 height 14
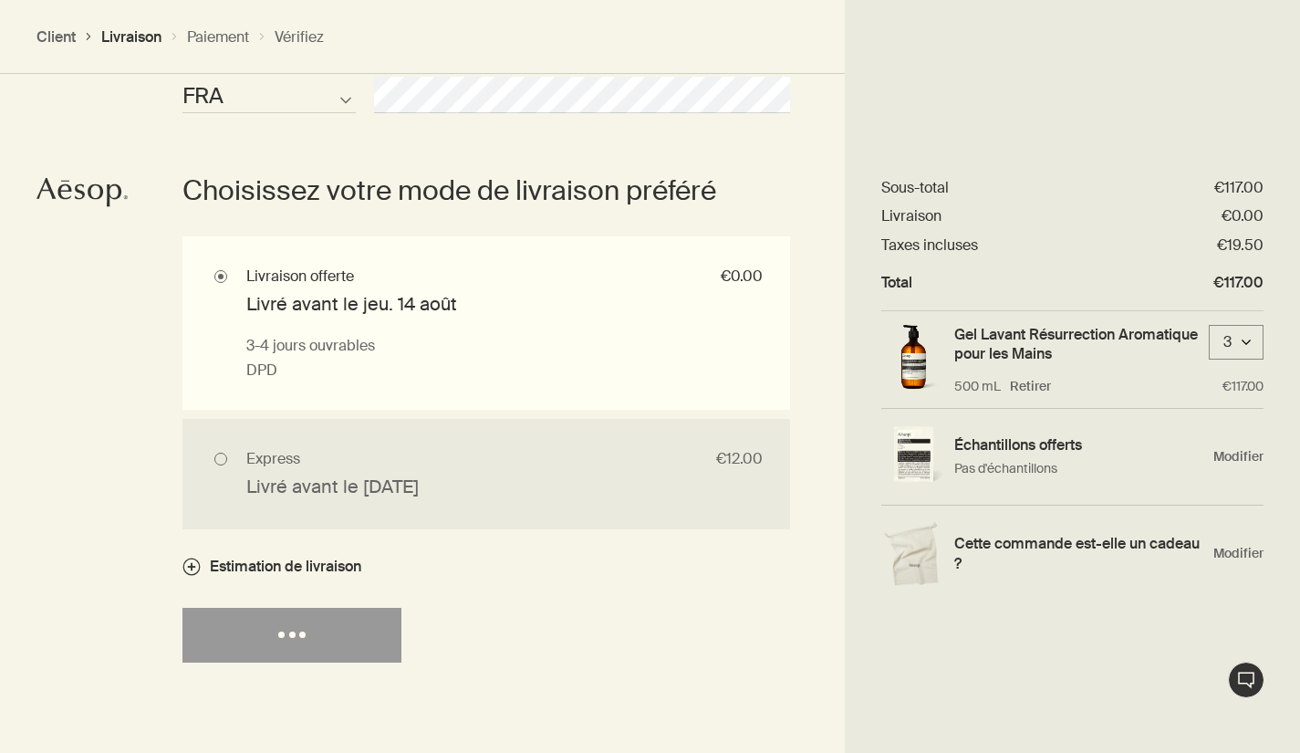
select select "FR"
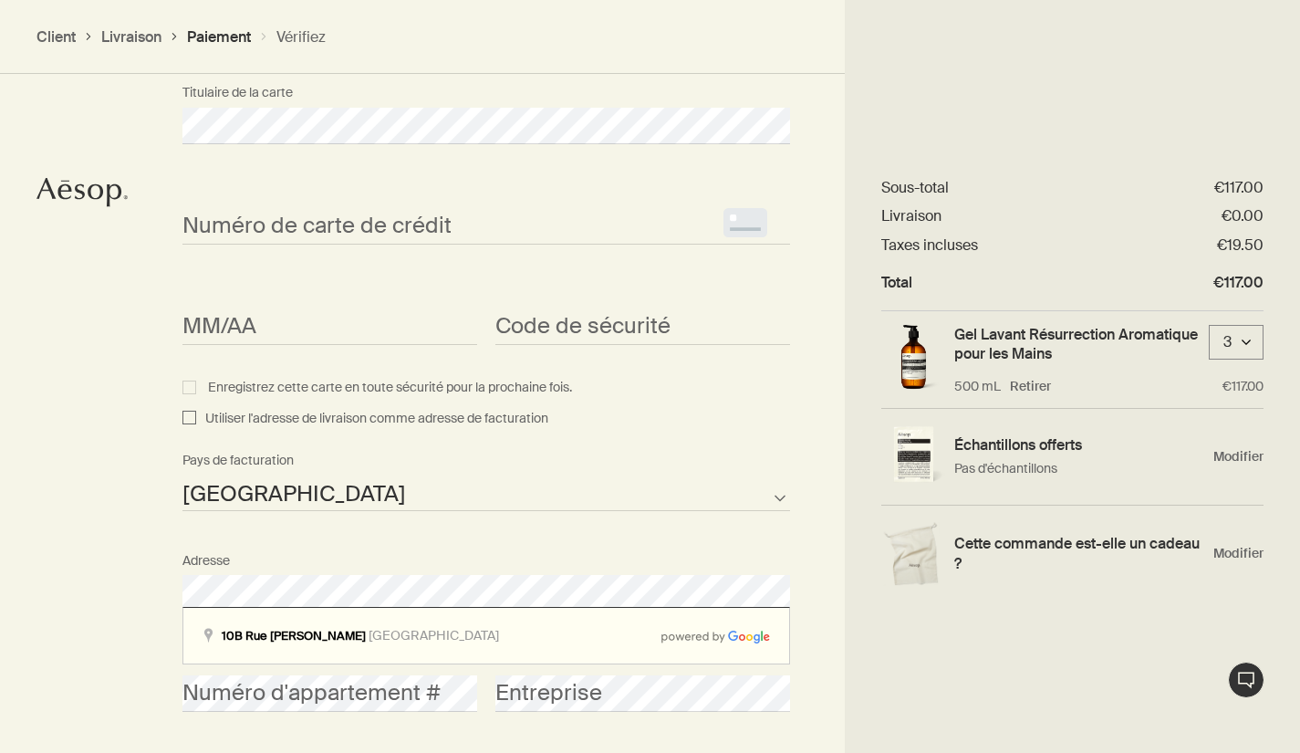
scroll to position [1336, 0]
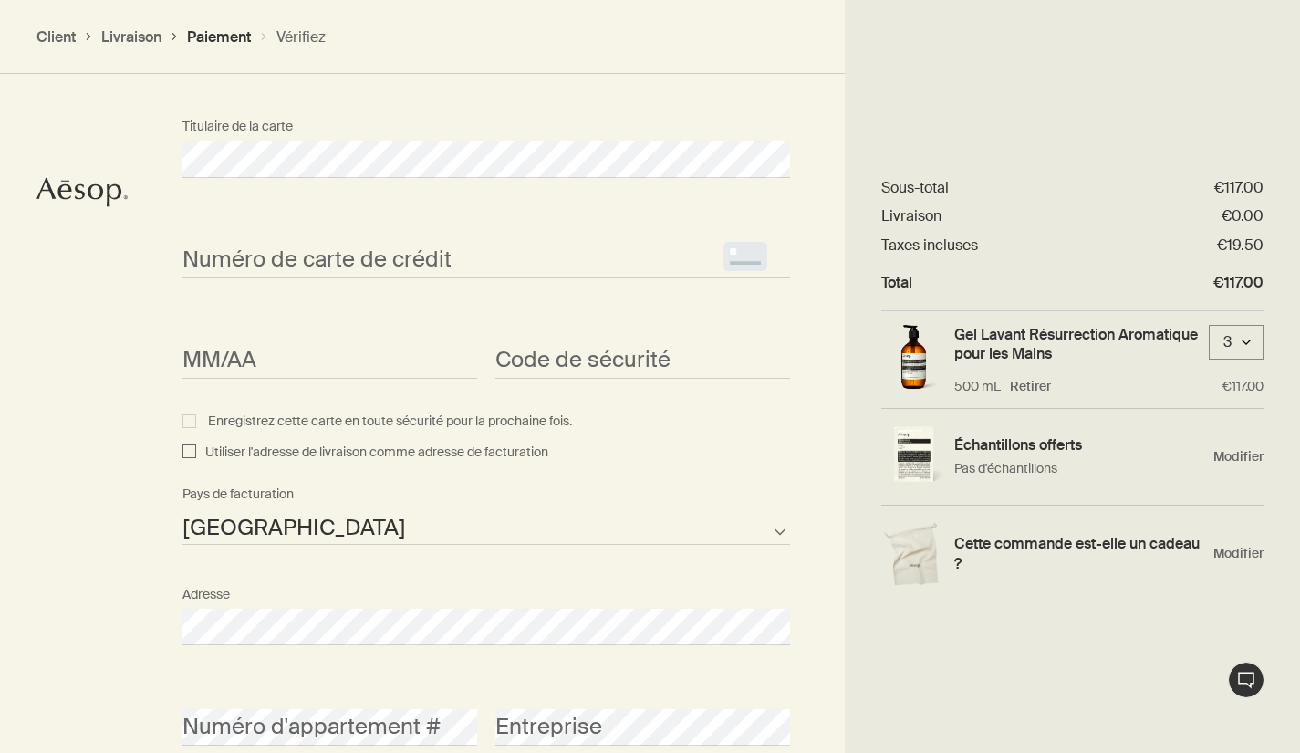
click at [225, 245] on span "<p>Your browser does not support iframes.</p>" at bounding box center [486, 260] width 608 height 36
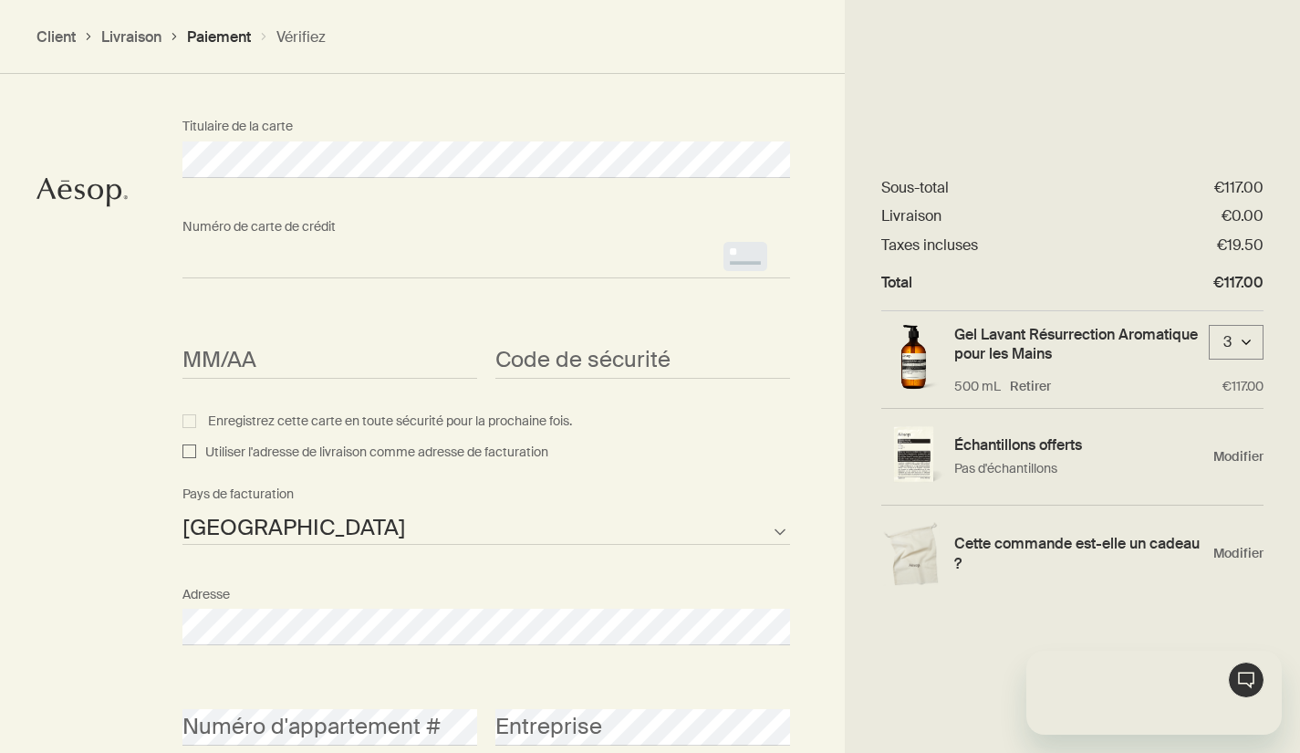
scroll to position [0, 0]
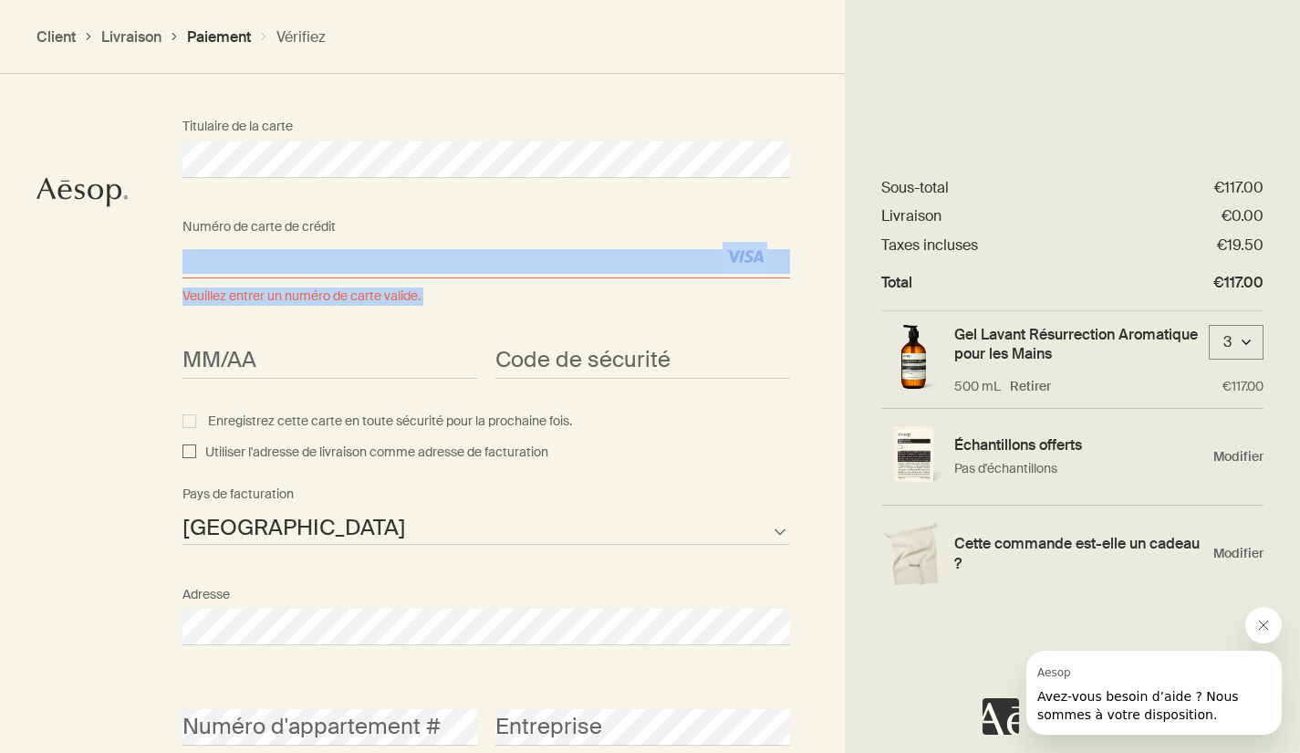
drag, startPoint x: 259, startPoint y: 243, endPoint x: 242, endPoint y: 287, distance: 48.0
click at [243, 278] on label "Numéro de carte de crédit <p>Your browser does not support iframes.</p> Veuille…" at bounding box center [486, 260] width 608 height 36
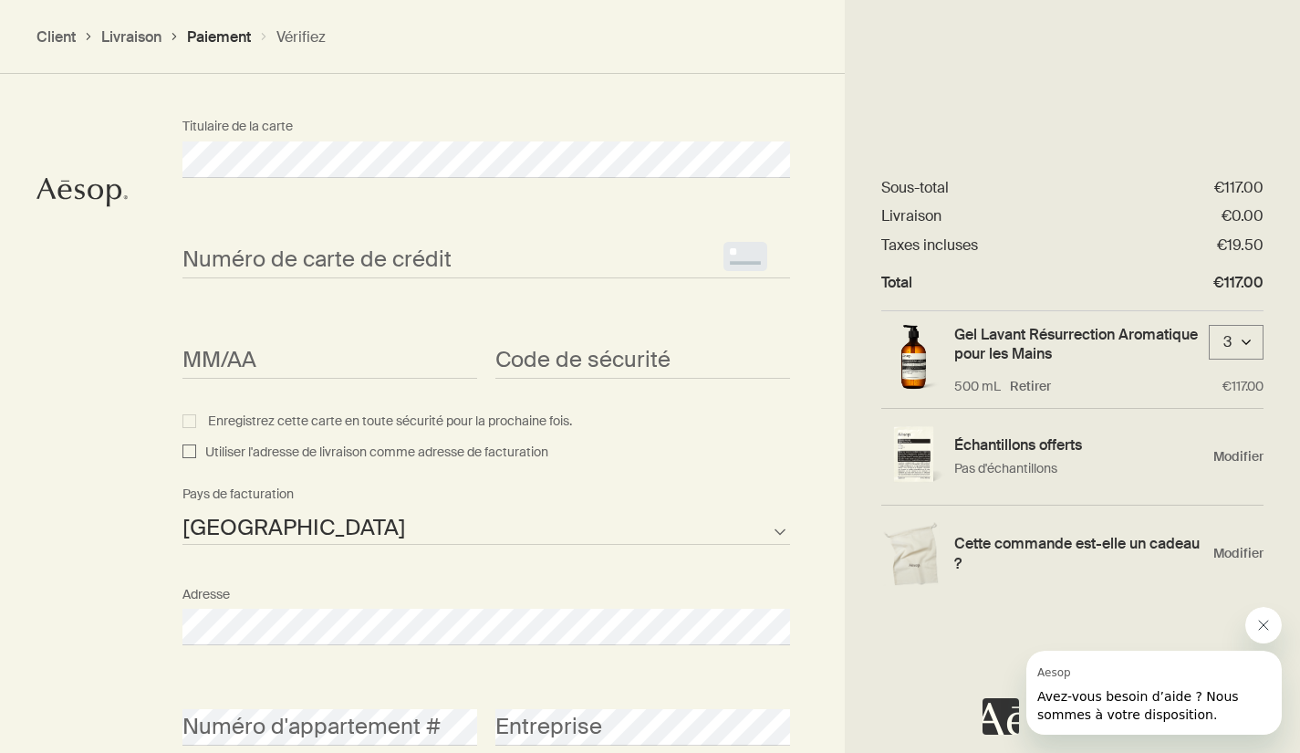
click at [410, 175] on div "Titulaire de la carte" at bounding box center [486, 159] width 626 height 100
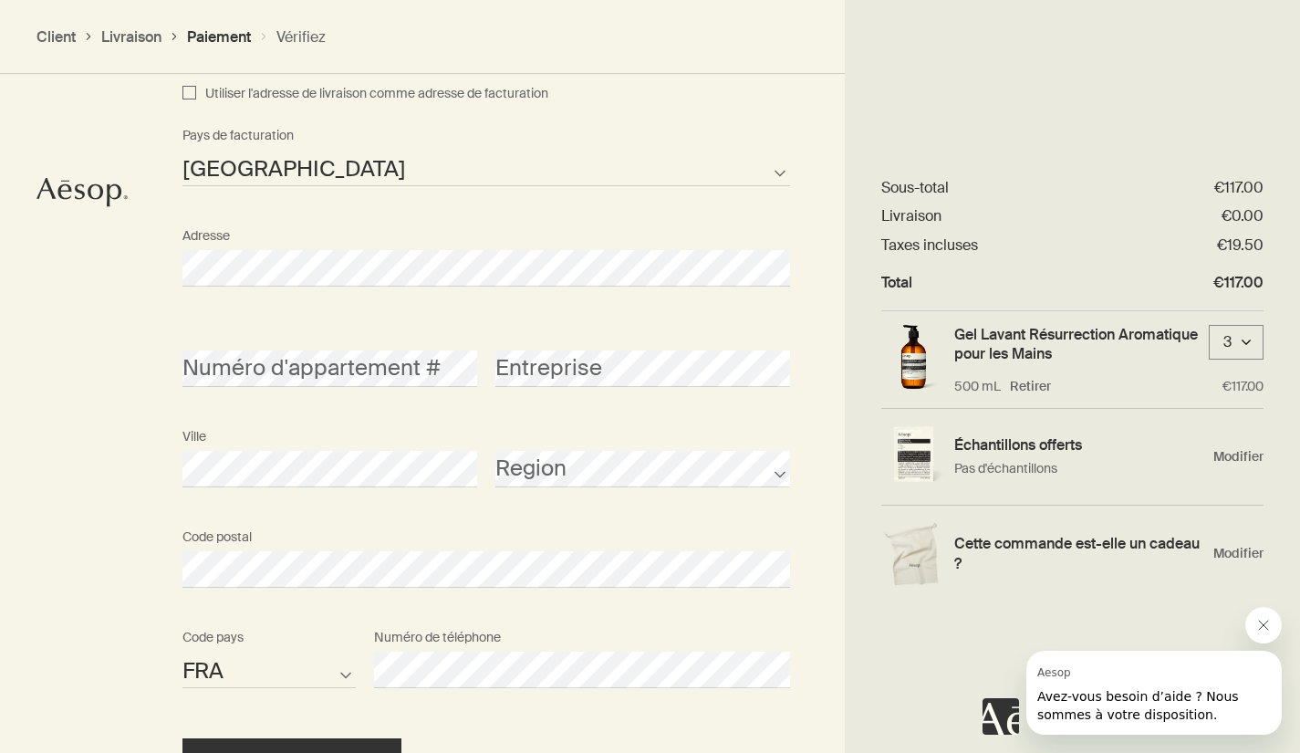
scroll to position [1802, 0]
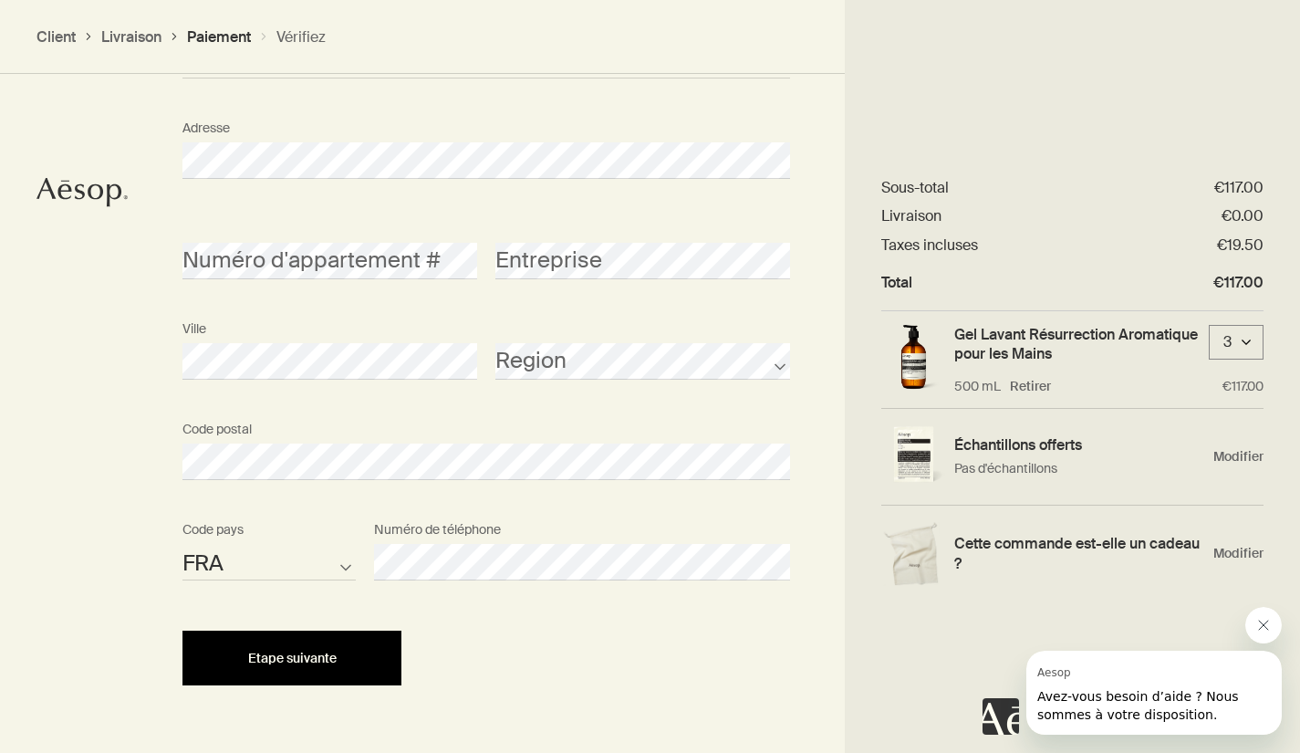
click at [327, 656] on span "Etape suivante" at bounding box center [292, 659] width 89 height 14
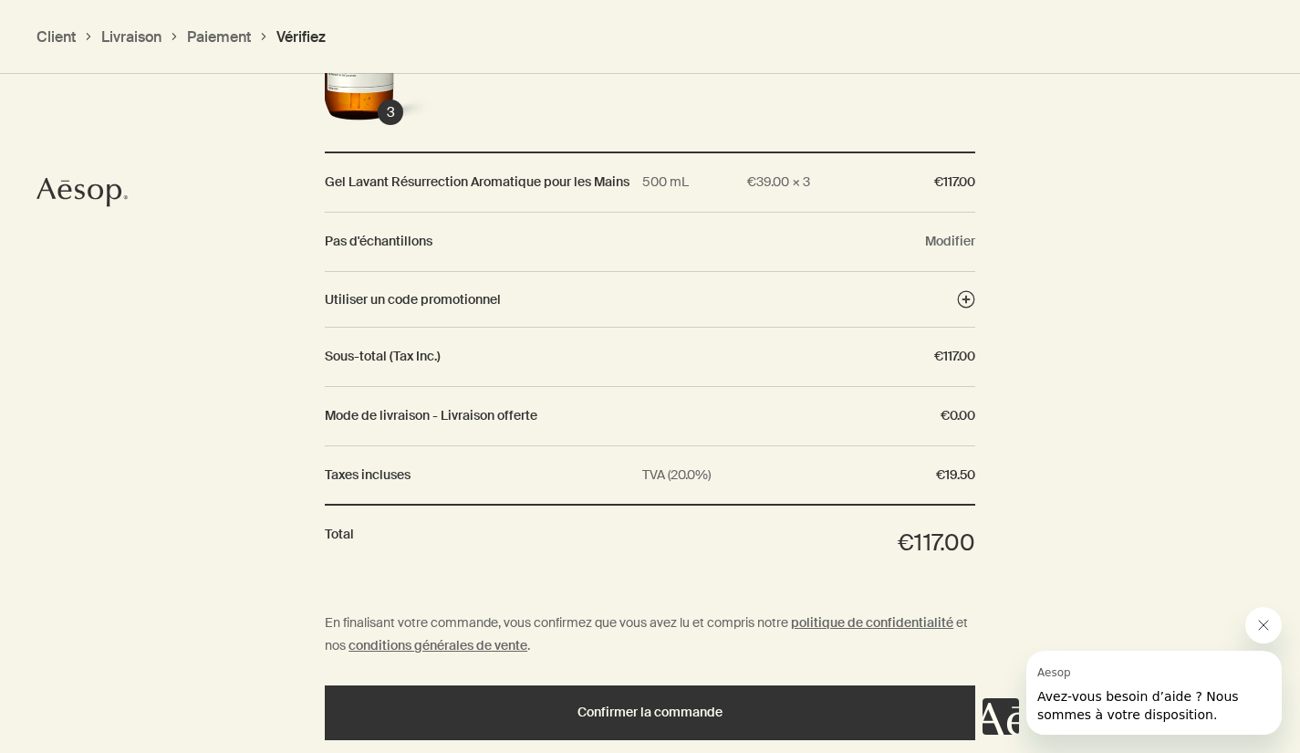
scroll to position [1668, 0]
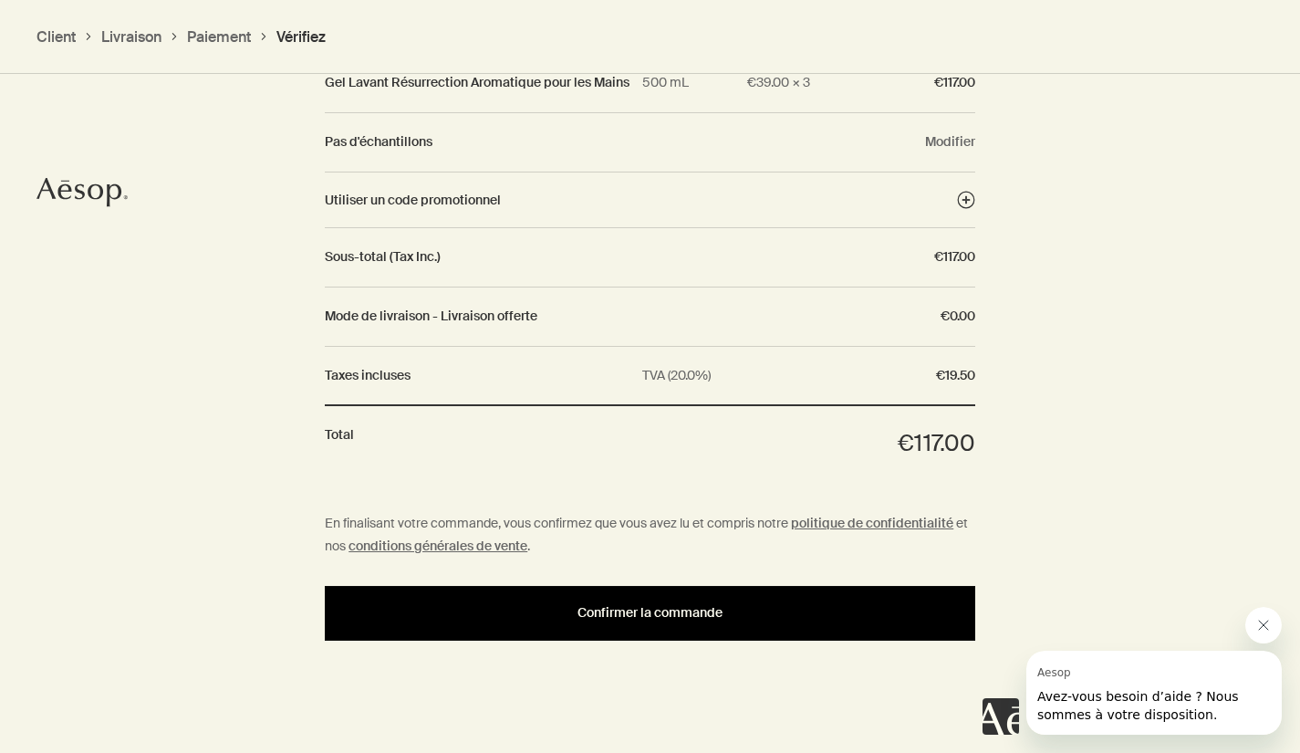
click at [649, 606] on span "Confirmer la commande" at bounding box center [650, 613] width 145 height 14
